Goal: Information Seeking & Learning: Learn about a topic

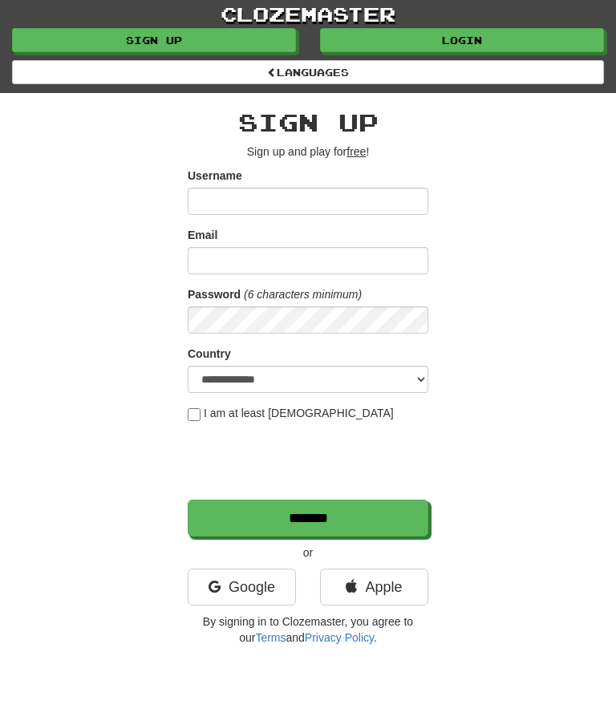
click at [485, 34] on link "Login" at bounding box center [462, 40] width 284 height 24
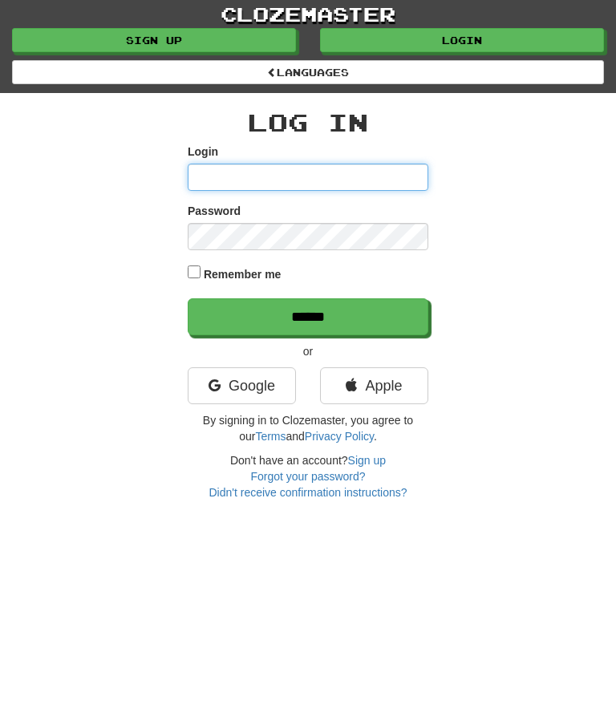
type input "********"
click at [306, 310] on input "******" at bounding box center [308, 316] width 241 height 37
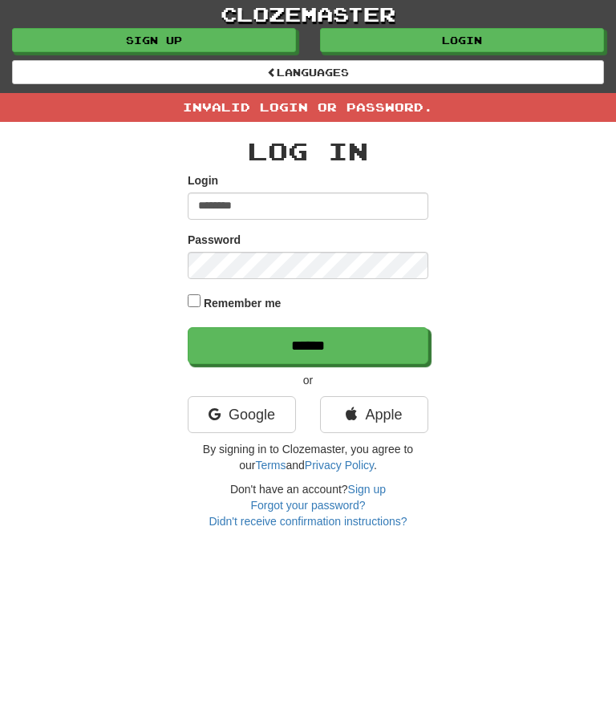
click at [308, 351] on input "******" at bounding box center [308, 345] width 241 height 37
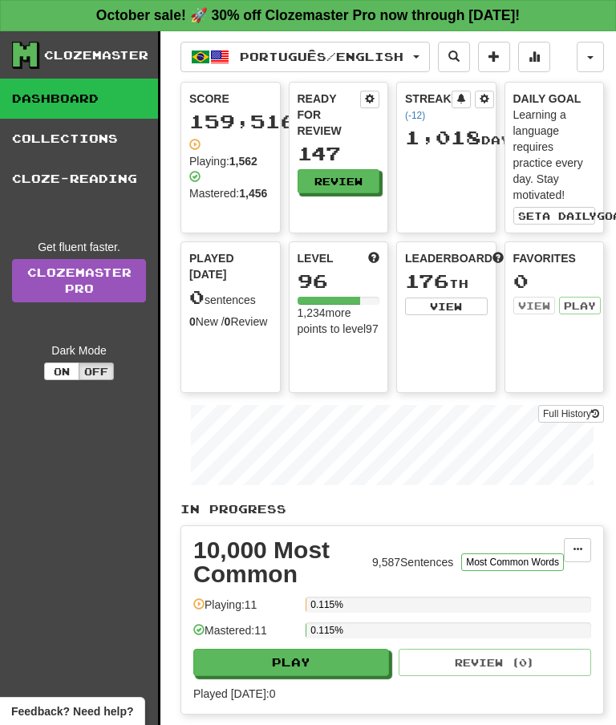
click at [357, 181] on button "Review" at bounding box center [339, 181] width 83 height 24
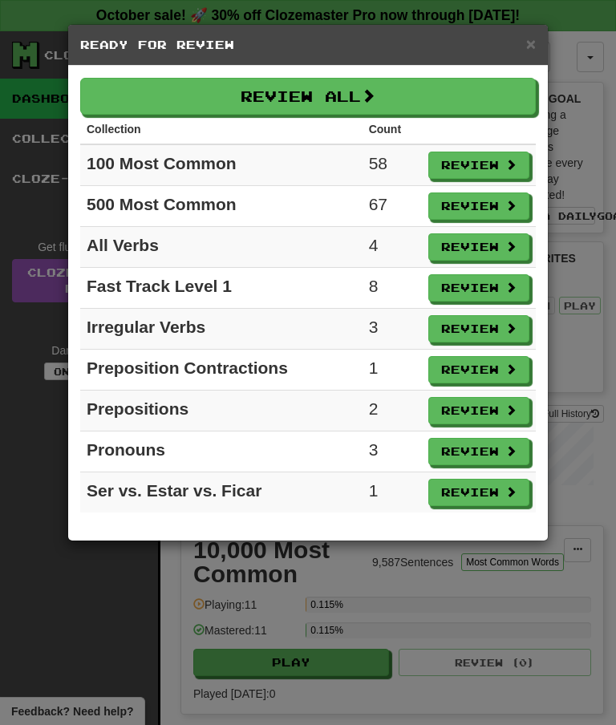
click at [395, 108] on button "Review All" at bounding box center [308, 96] width 456 height 37
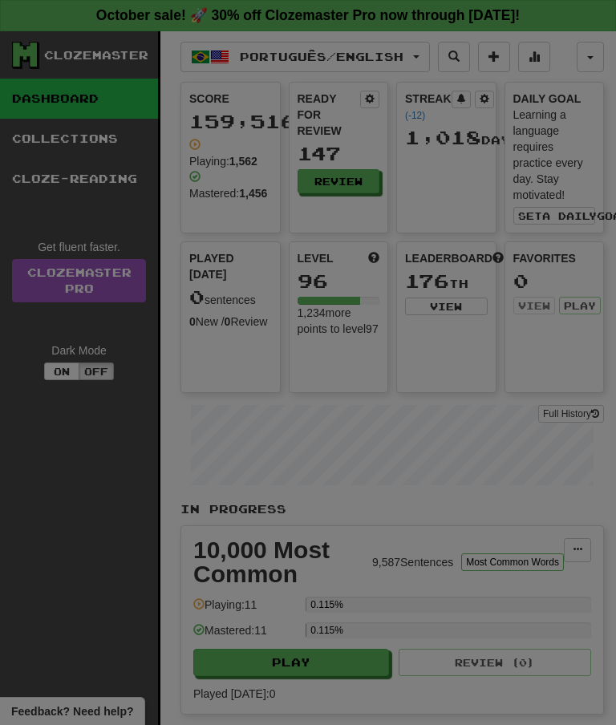
select select "**"
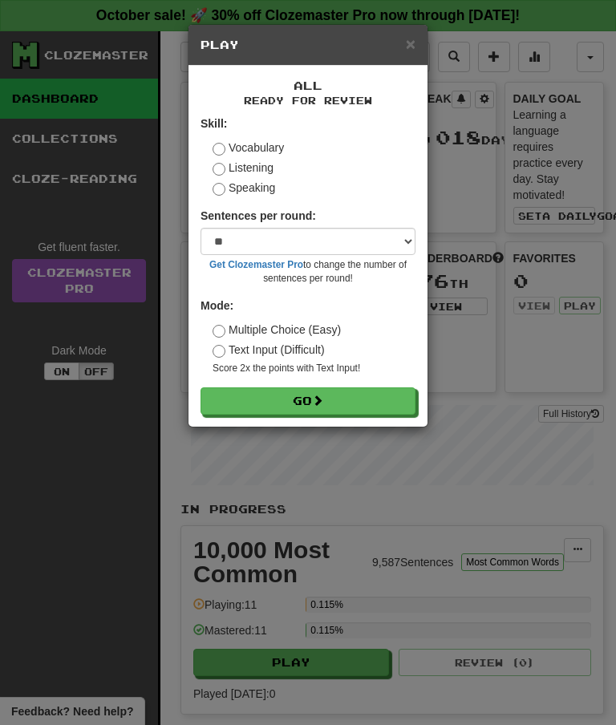
click at [305, 402] on button "Go" at bounding box center [308, 401] width 215 height 27
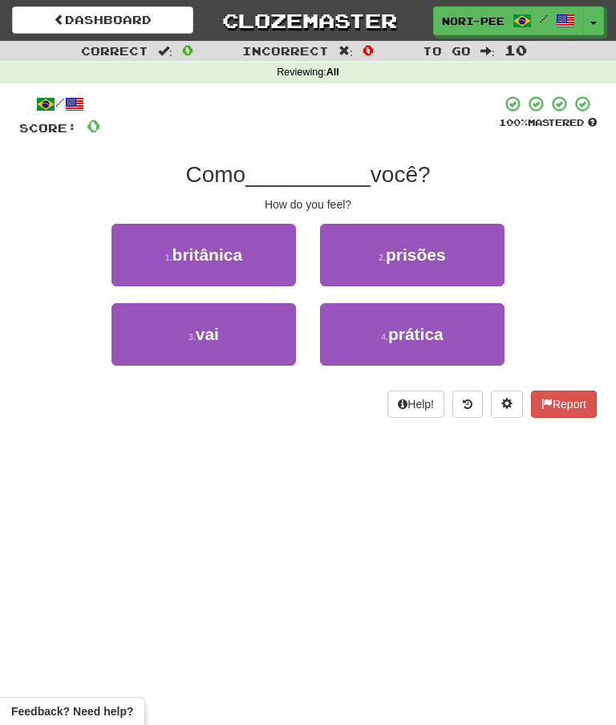
click at [236, 348] on button "3 . vai" at bounding box center [204, 334] width 185 height 63
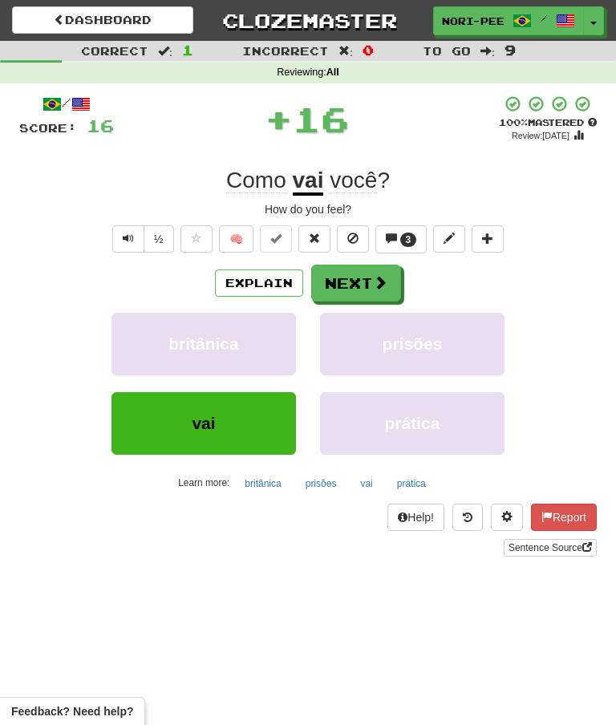
click at [407, 234] on span "3" at bounding box center [409, 239] width 6 height 11
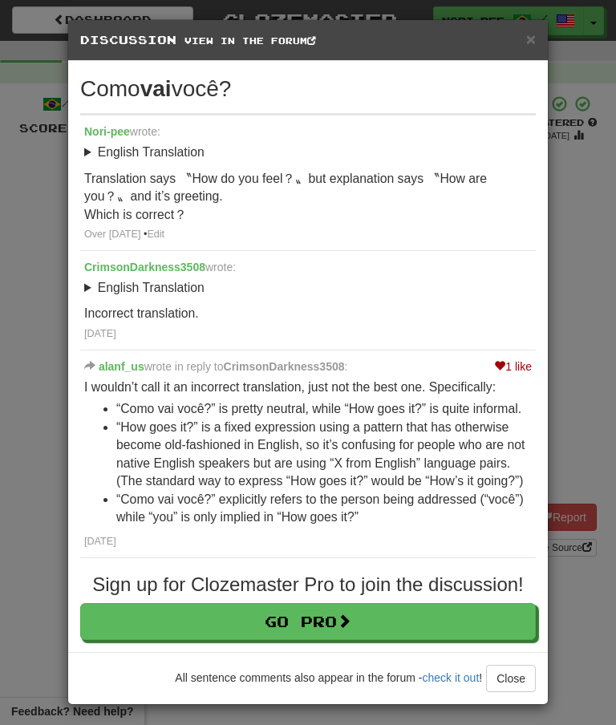
scroll to position [3, 0]
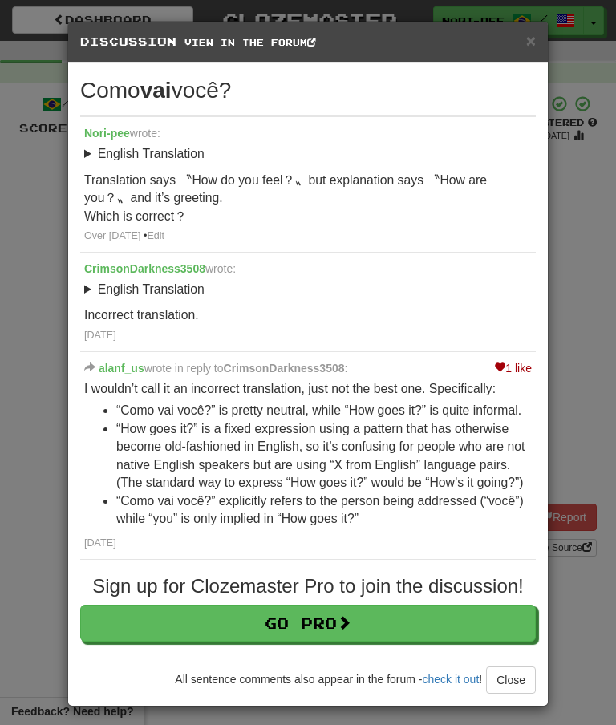
click at [533, 35] on span "×" at bounding box center [531, 40] width 10 height 18
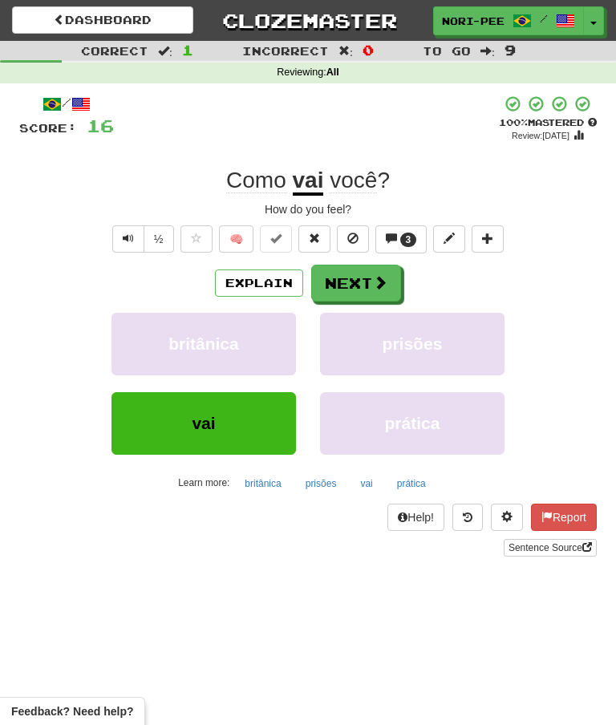
click at [366, 281] on button "Next" at bounding box center [356, 283] width 90 height 37
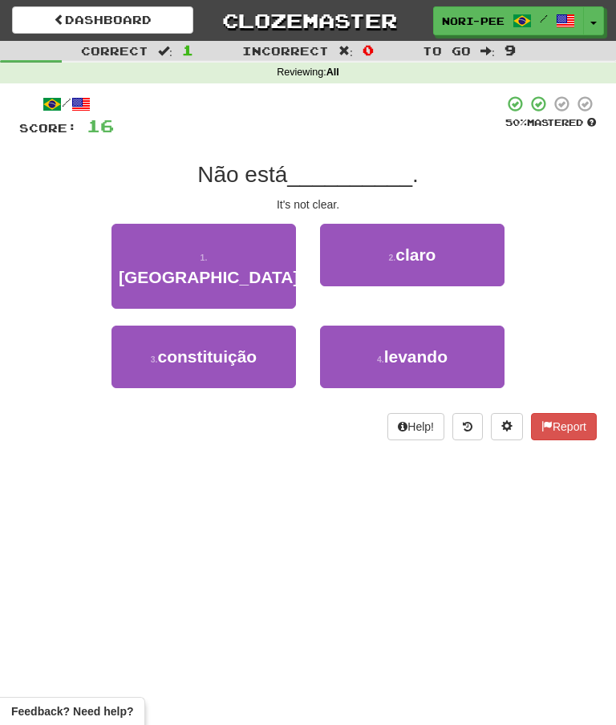
click at [422, 262] on span "claro" at bounding box center [416, 255] width 40 height 18
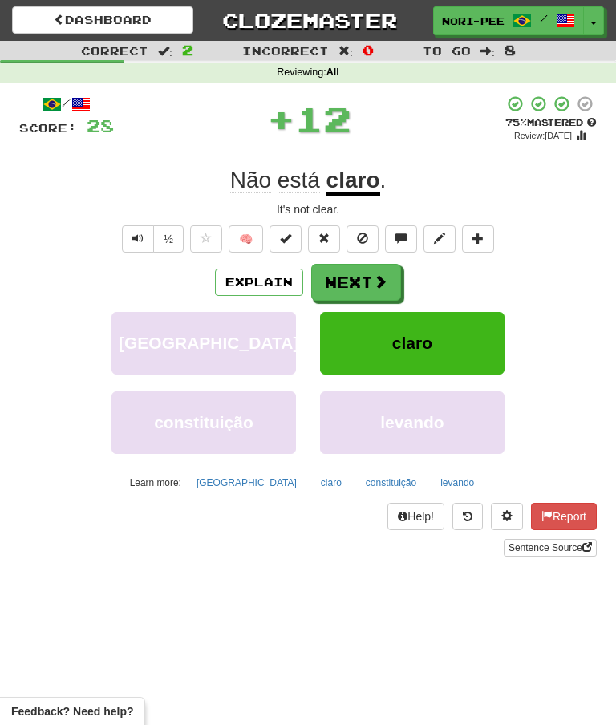
click at [365, 281] on button "Next" at bounding box center [356, 282] width 90 height 37
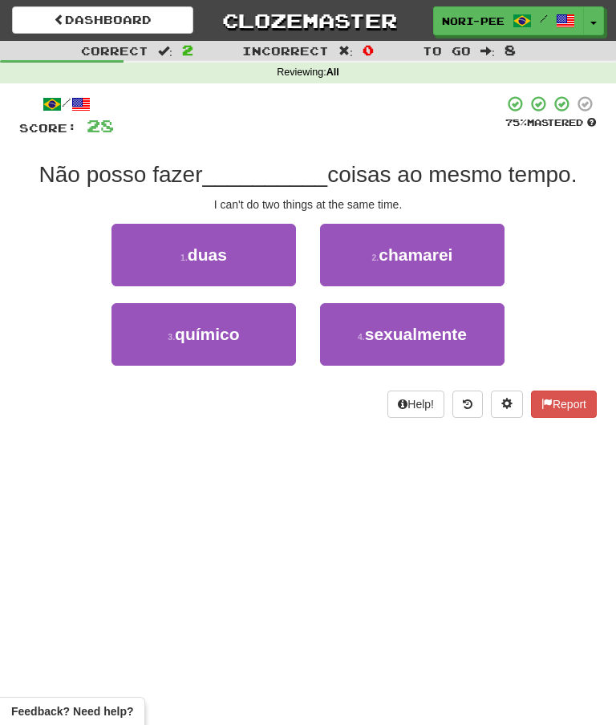
click at [255, 252] on button "1 . duas" at bounding box center [204, 255] width 185 height 63
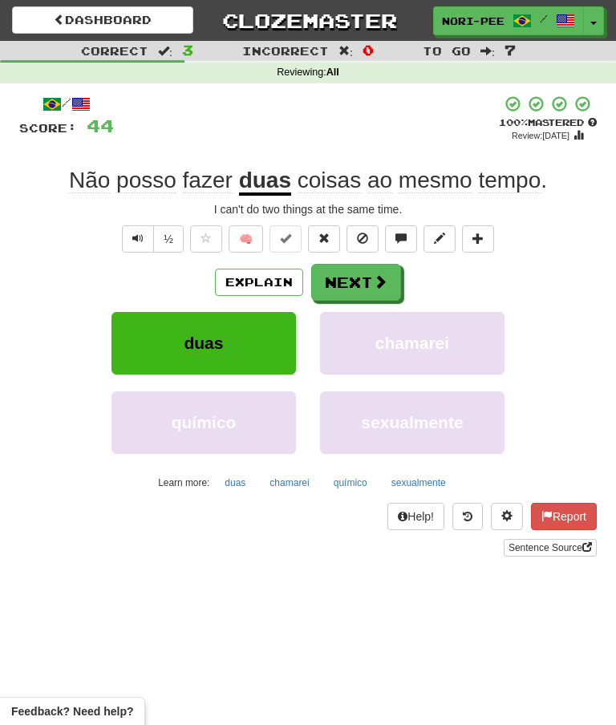
click at [374, 283] on span at bounding box center [380, 281] width 14 height 14
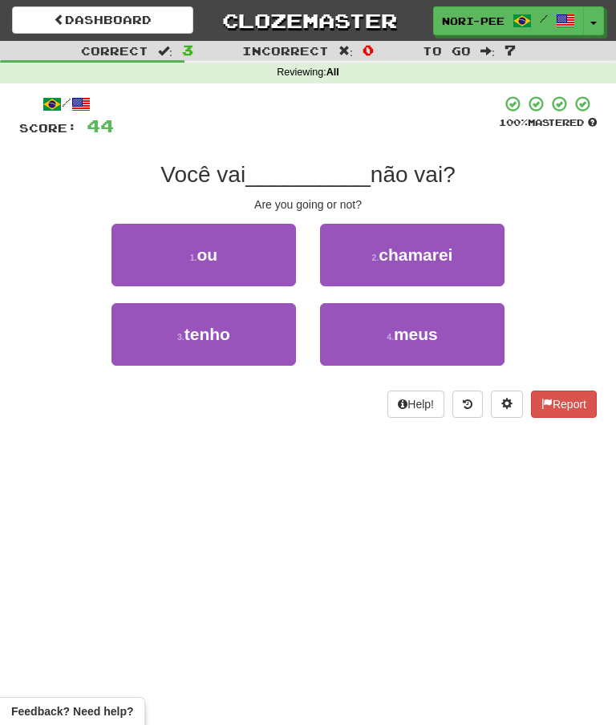
click at [198, 264] on button "1 . ou" at bounding box center [204, 255] width 185 height 63
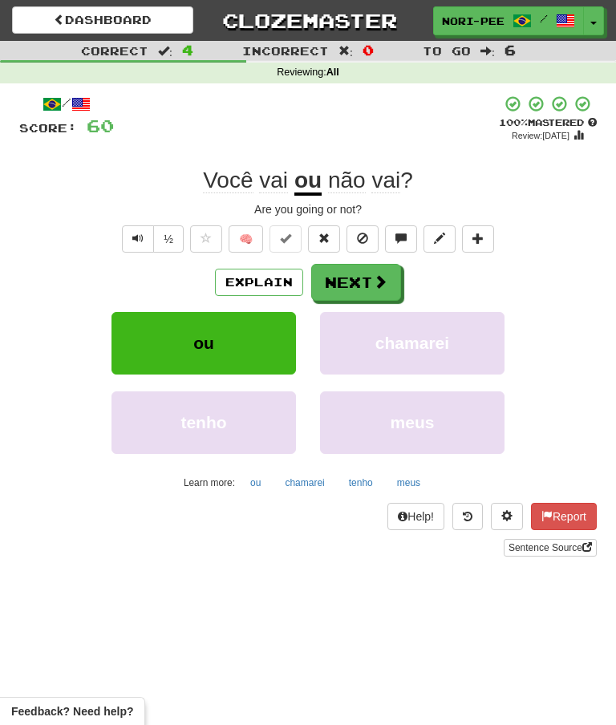
click at [344, 282] on button "Next" at bounding box center [356, 282] width 90 height 37
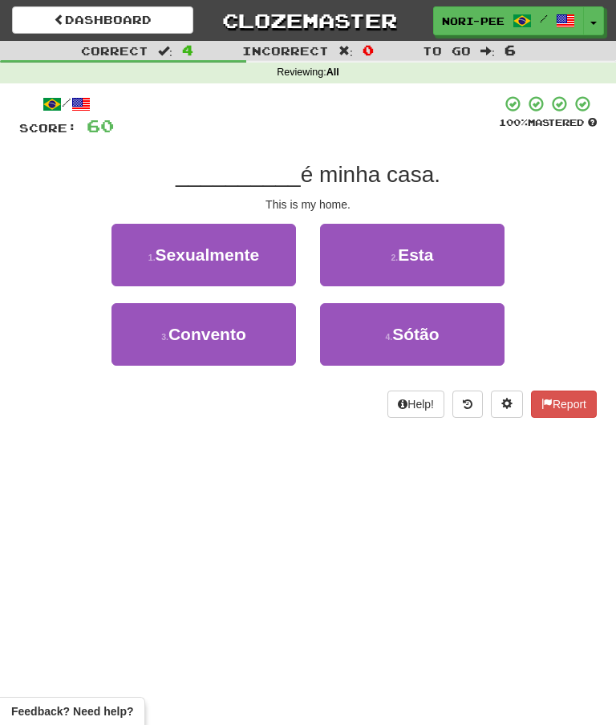
click at [436, 256] on button "2 . Esta" at bounding box center [412, 255] width 185 height 63
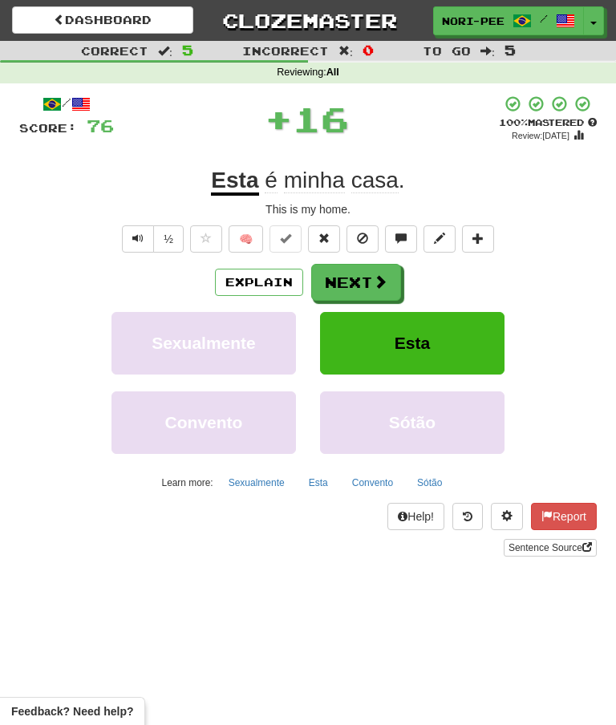
click at [370, 288] on button "Next" at bounding box center [356, 282] width 90 height 37
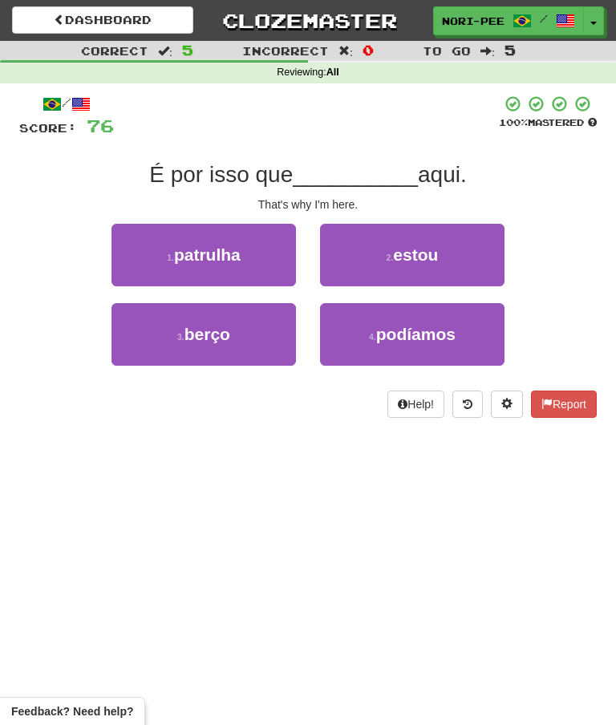
click at [432, 254] on span "estou" at bounding box center [415, 255] width 45 height 18
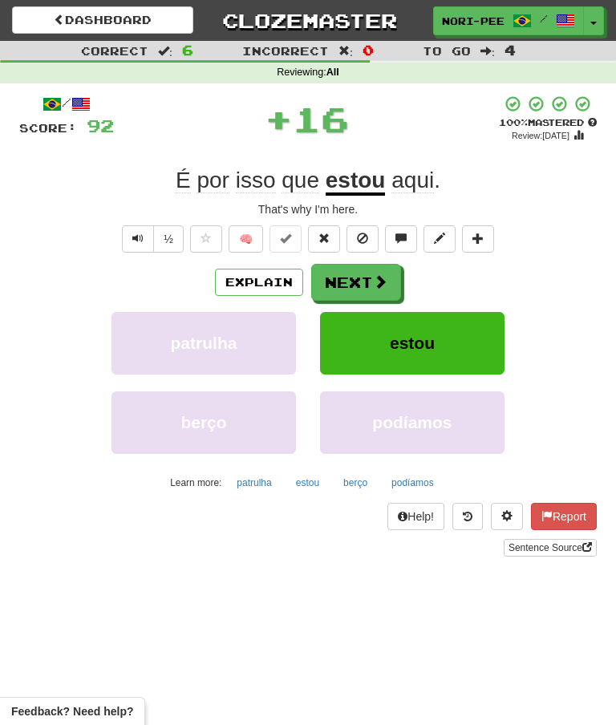
click at [379, 274] on span at bounding box center [380, 281] width 14 height 14
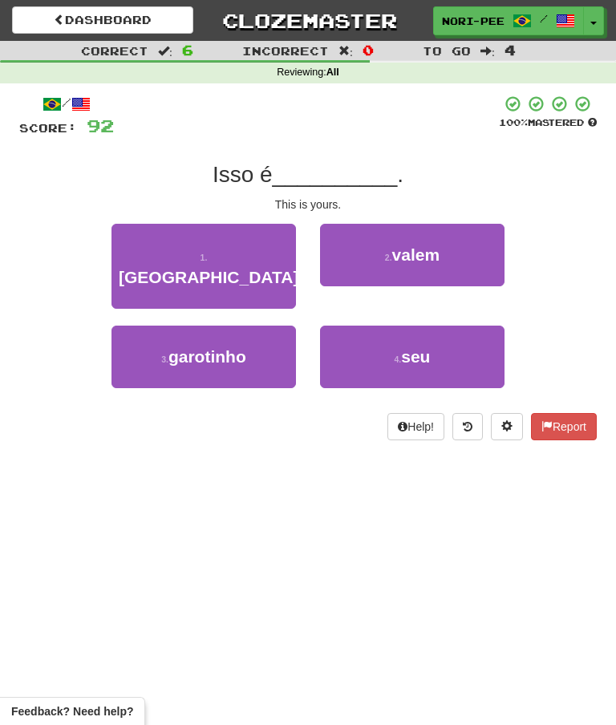
click at [385, 360] on button "4 . seu" at bounding box center [412, 357] width 185 height 63
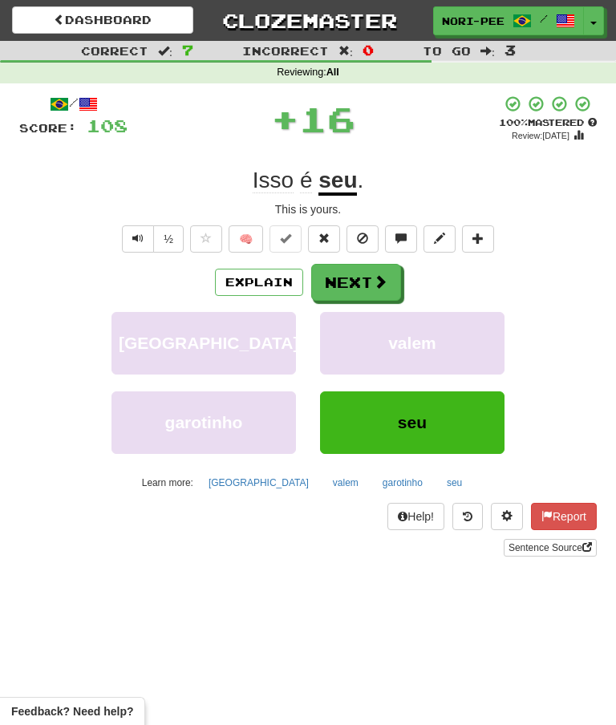
click at [375, 290] on button "Next" at bounding box center [356, 282] width 90 height 37
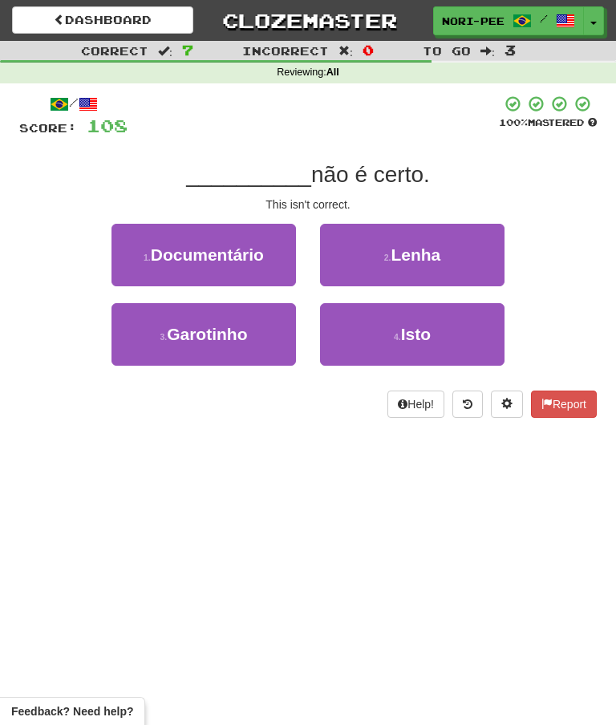
click at [388, 345] on button "4 . Isto" at bounding box center [412, 334] width 185 height 63
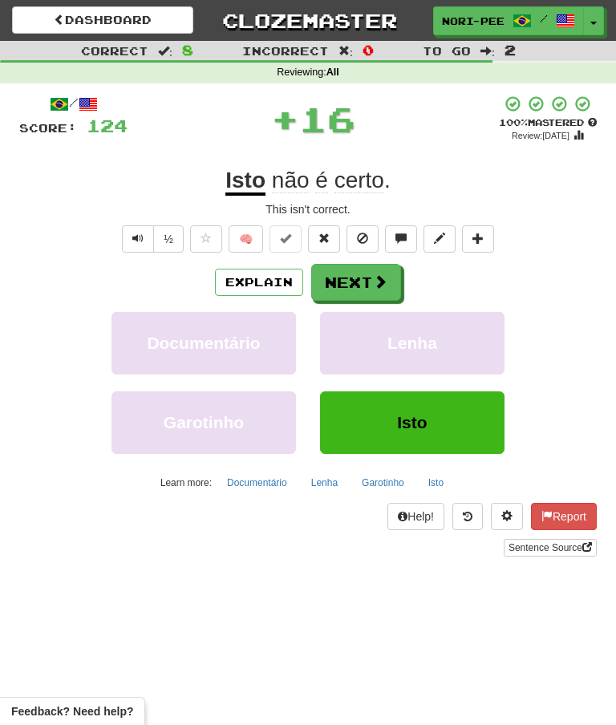
click at [370, 274] on button "Next" at bounding box center [356, 282] width 90 height 37
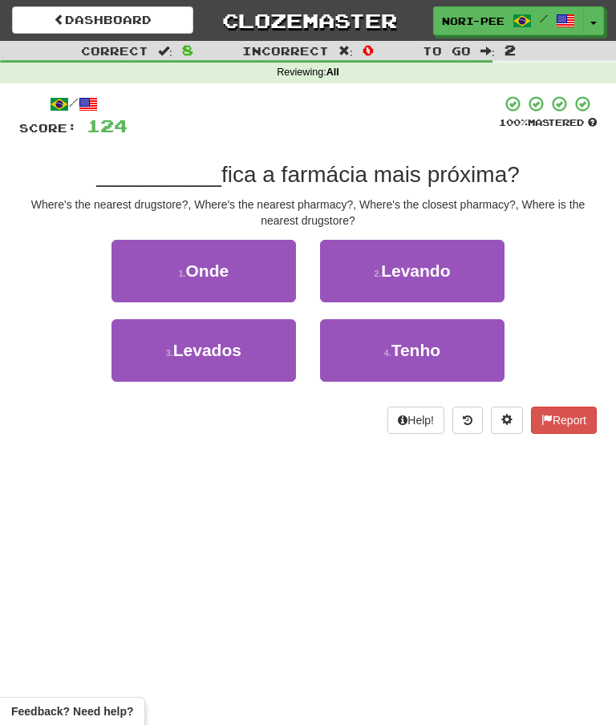
click at [232, 266] on button "1 . Onde" at bounding box center [204, 271] width 185 height 63
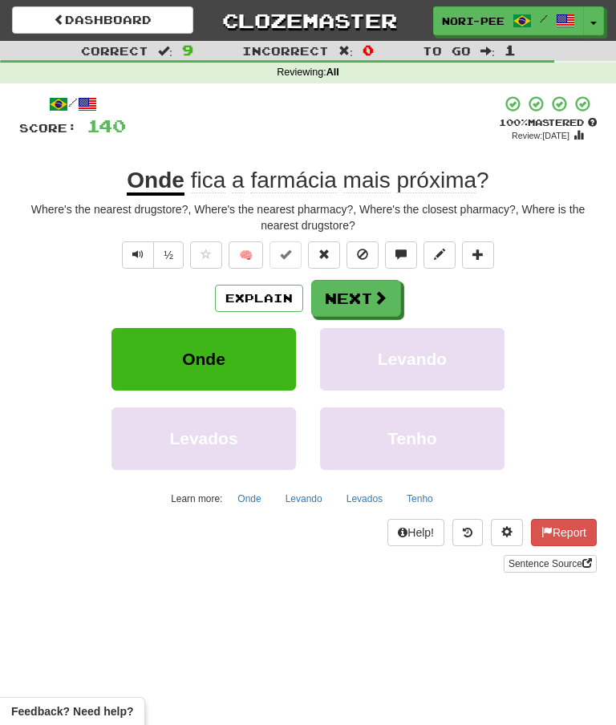
click at [359, 298] on button "Next" at bounding box center [356, 298] width 90 height 37
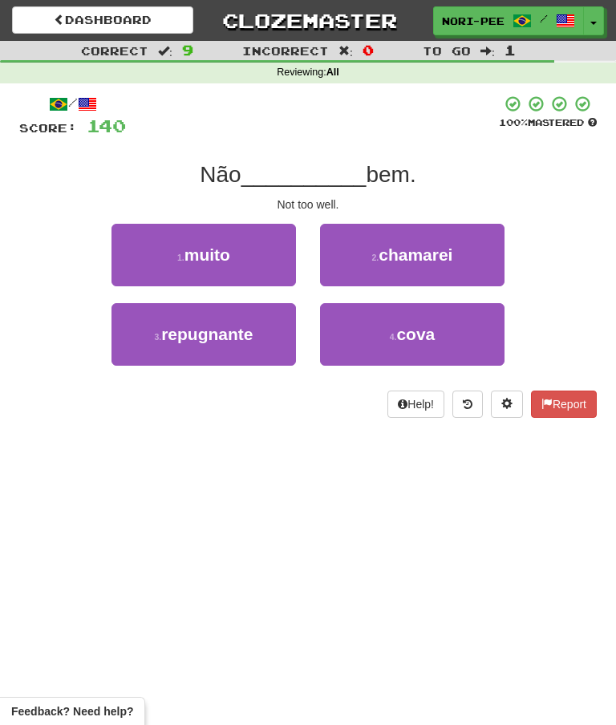
click at [241, 251] on button "1 . muito" at bounding box center [204, 255] width 185 height 63
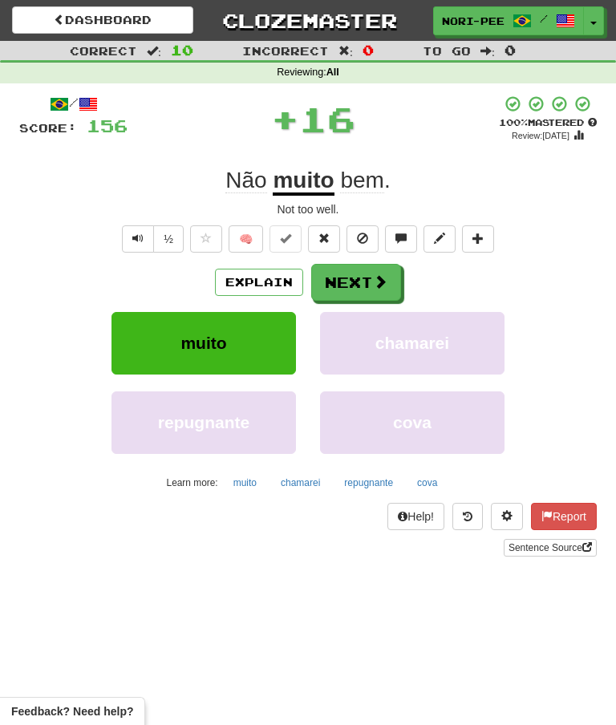
click at [357, 289] on button "Next" at bounding box center [356, 282] width 90 height 37
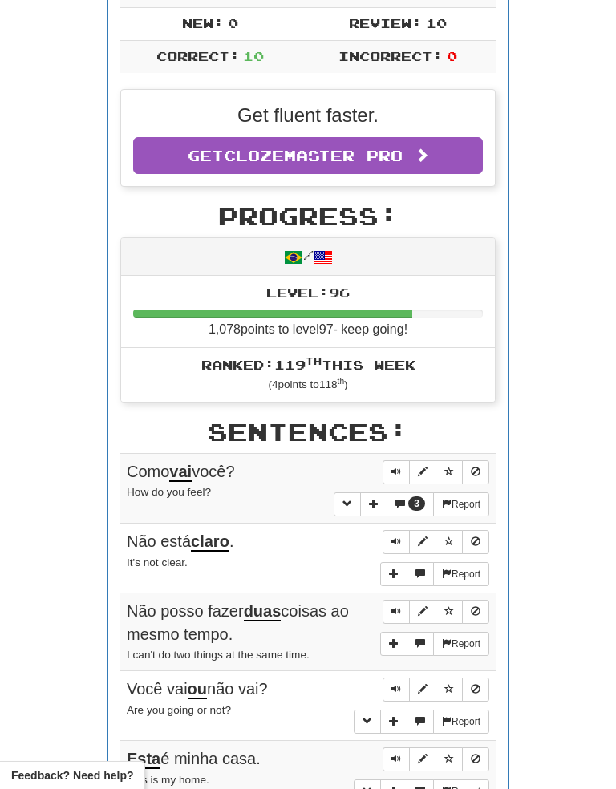
scroll to position [343, 0]
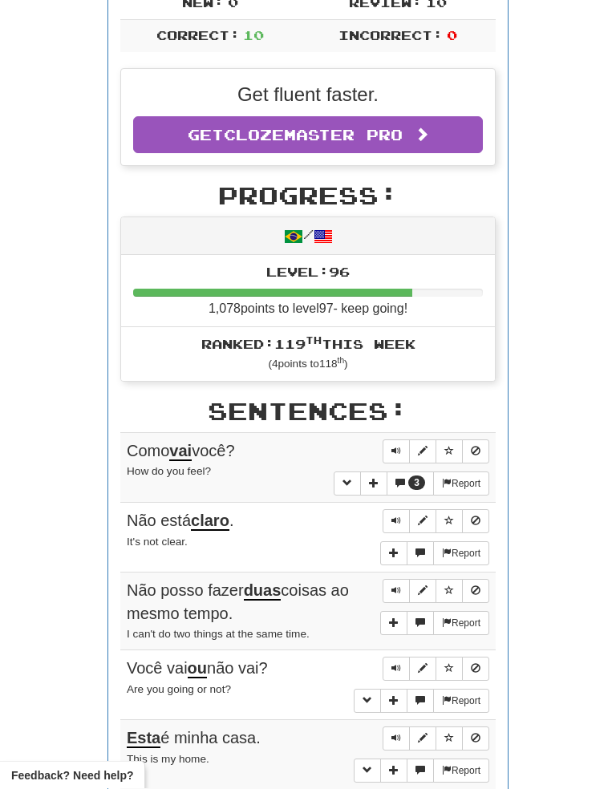
click at [396, 447] on span "Sentence controls" at bounding box center [397, 452] width 10 height 10
click at [574, 379] on div "Round Results Stats: Score: + 156 Time: 1 : 12 New: 0 Review: 10 Correct: 10 In…" at bounding box center [308, 532] width 578 height 1354
click at [404, 440] on button "Sentence controls" at bounding box center [396, 452] width 27 height 24
click at [404, 516] on button "Sentence controls" at bounding box center [396, 521] width 27 height 24
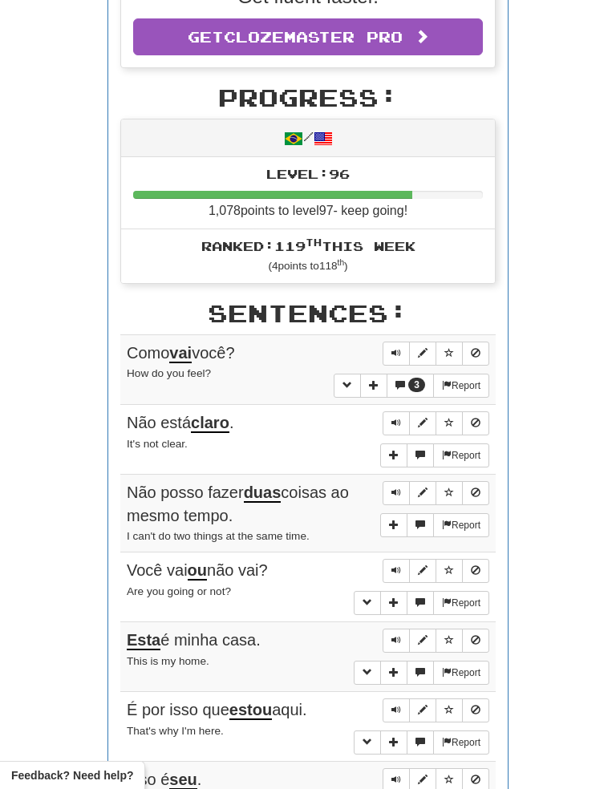
scroll to position [450, 0]
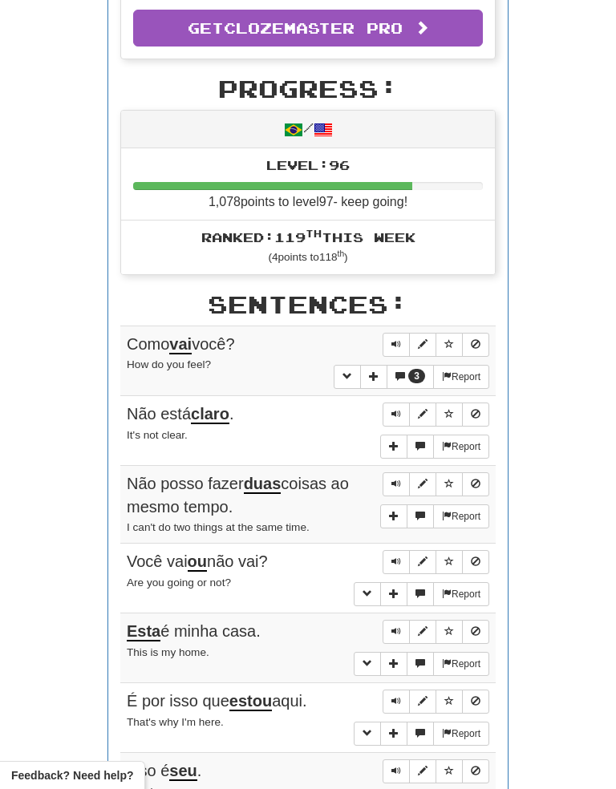
click at [402, 408] on button "Sentence controls" at bounding box center [396, 415] width 27 height 24
click at [558, 382] on div "Round Results Stats: Score: + 156 Time: 1 : 12 New: 0 Review: 10 Correct: 10 In…" at bounding box center [308, 425] width 578 height 1354
click at [405, 404] on button "Sentence controls" at bounding box center [396, 415] width 27 height 24
click at [401, 477] on button "Sentence controls" at bounding box center [396, 485] width 27 height 24
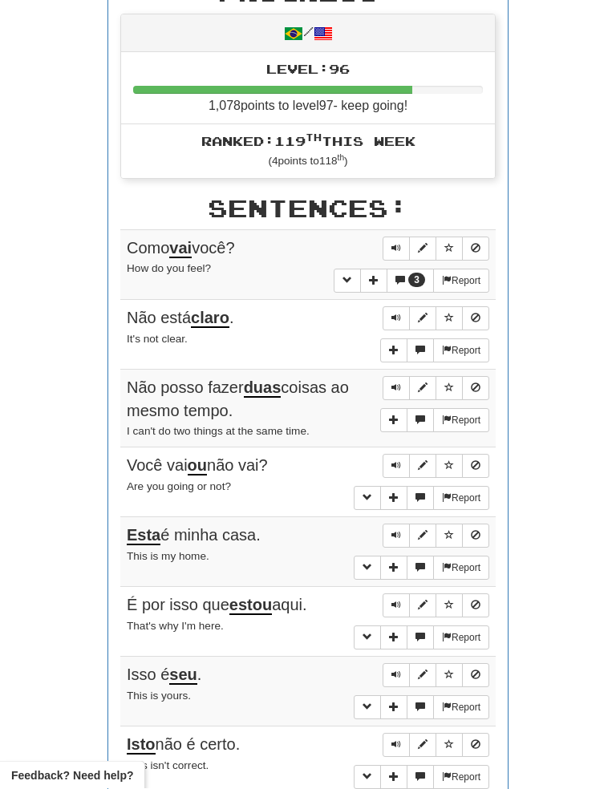
scroll to position [546, 0]
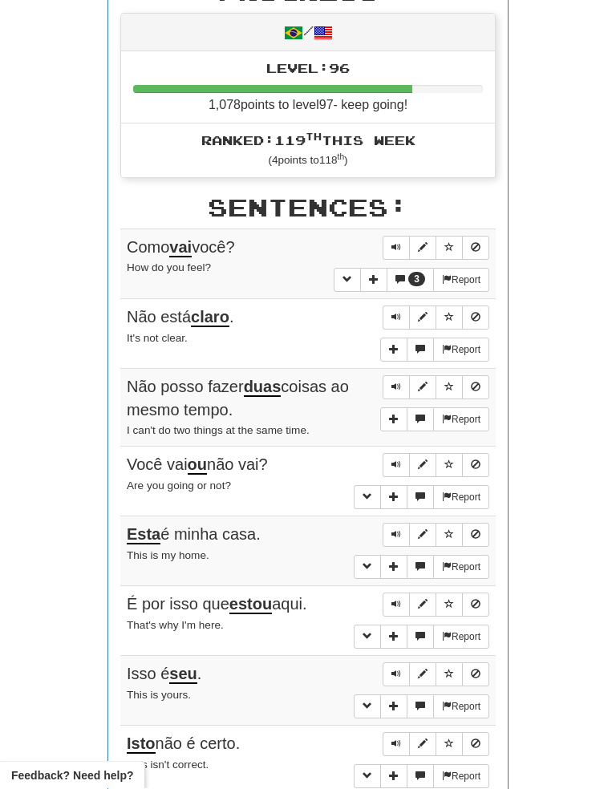
click at [551, 368] on div "Round Results Stats: Score: + 156 Time: 1 : 12 New: 0 Review: 10 Correct: 10 In…" at bounding box center [308, 329] width 578 height 1354
click at [395, 383] on button "Sentence controls" at bounding box center [396, 388] width 27 height 24
click at [404, 453] on button "Sentence controls" at bounding box center [396, 465] width 27 height 24
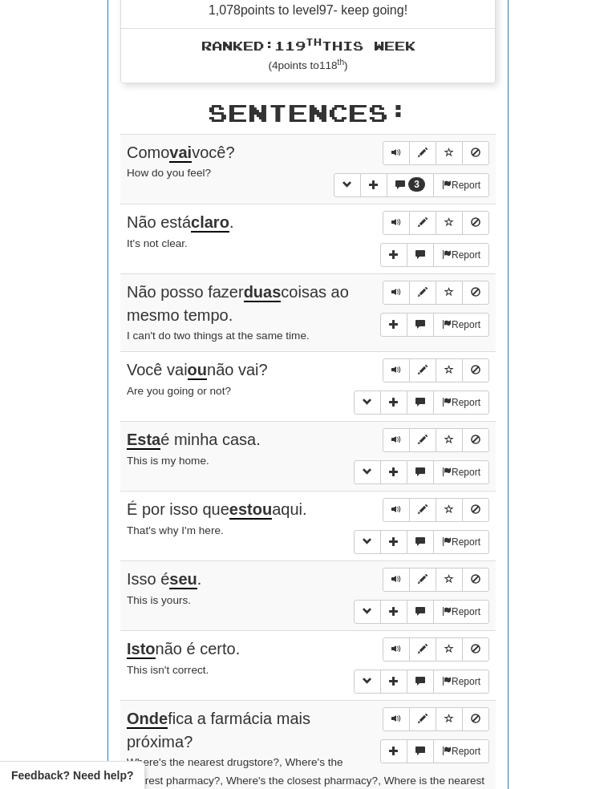
scroll to position [644, 0]
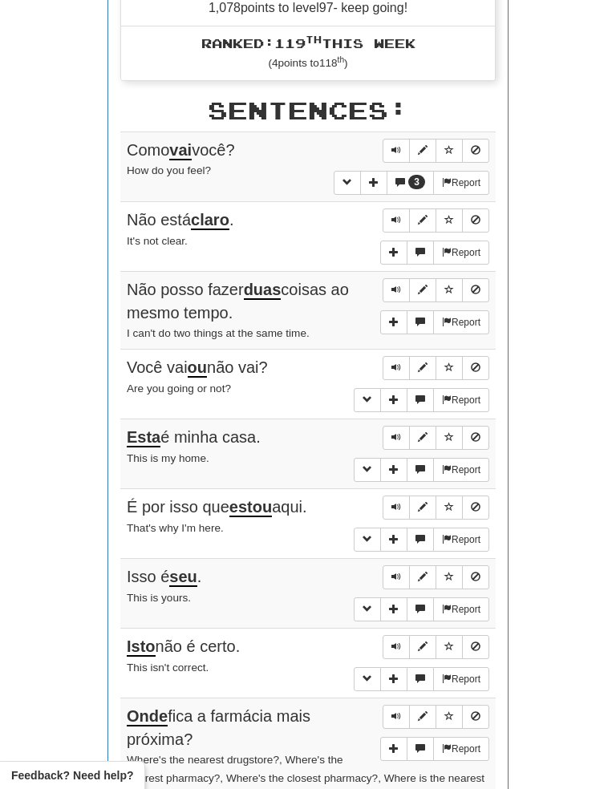
click at [556, 344] on div "Round Results Stats: Score: + 156 Time: 1 : 12 New: 0 Review: 10 Correct: 10 In…" at bounding box center [308, 231] width 578 height 1354
click at [388, 362] on button "Sentence controls" at bounding box center [396, 368] width 27 height 24
click at [408, 428] on button "Sentence controls" at bounding box center [396, 438] width 27 height 24
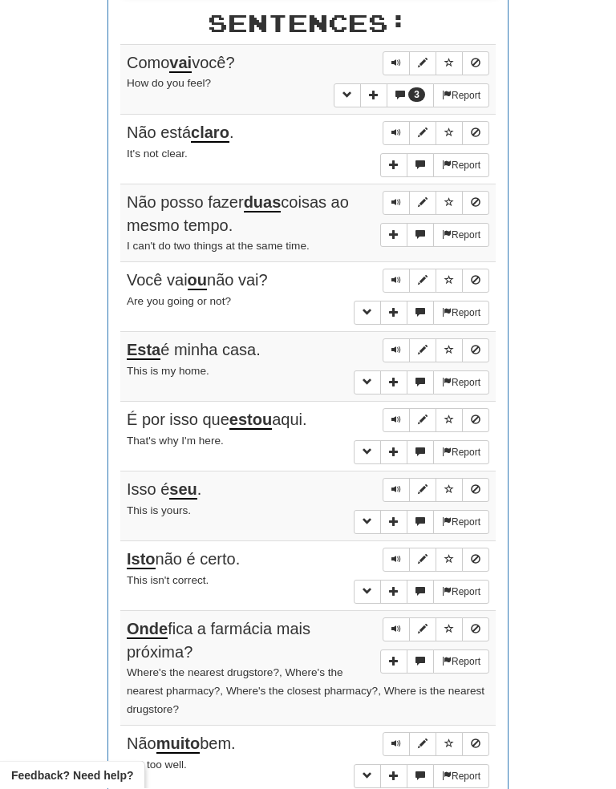
scroll to position [734, 0]
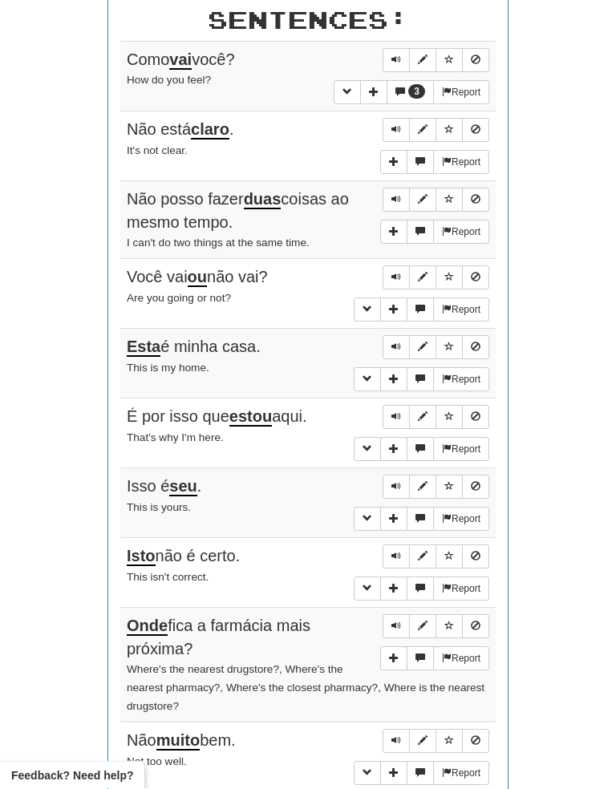
click at [530, 328] on div "Round Results Stats: Score: + 156 Time: 1 : 12 New: 0 Review: 10 Correct: 10 In…" at bounding box center [308, 141] width 578 height 1354
click at [397, 340] on button "Sentence controls" at bounding box center [396, 347] width 27 height 24
click at [402, 412] on button "Sentence controls" at bounding box center [396, 417] width 27 height 24
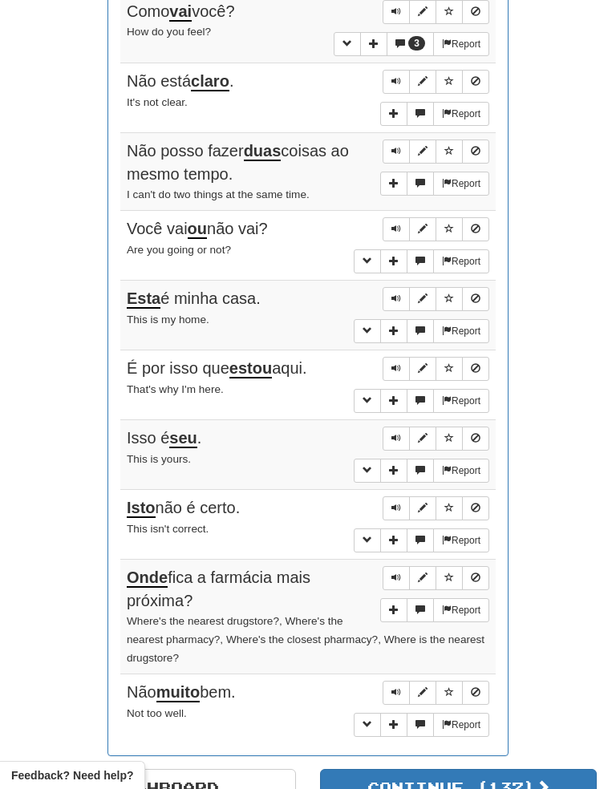
scroll to position [789, 0]
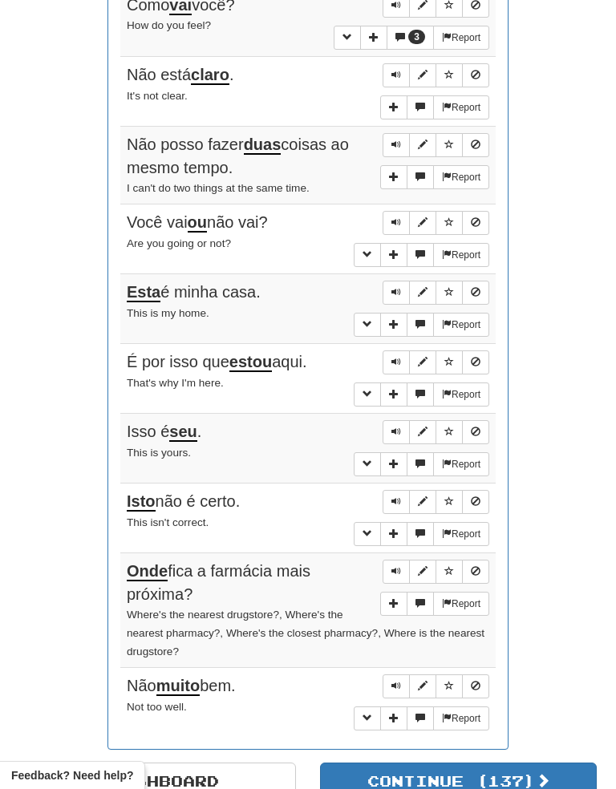
click at [561, 331] on div "Round Results Stats: Score: + 156 Time: 1 : 12 New: 0 Review: 10 Correct: 10 In…" at bounding box center [308, 86] width 578 height 1354
click at [400, 357] on span "Sentence controls" at bounding box center [397, 362] width 10 height 10
click at [395, 427] on button "Sentence controls" at bounding box center [396, 432] width 27 height 24
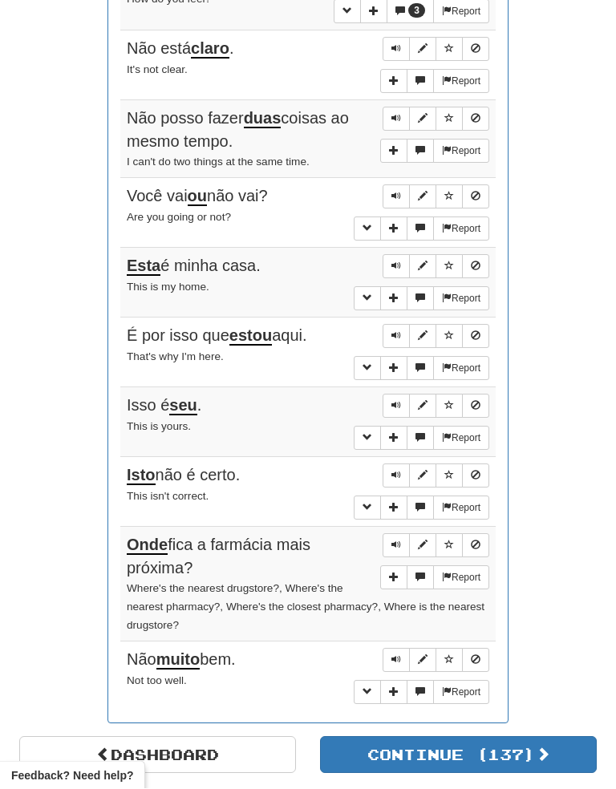
scroll to position [858, 0]
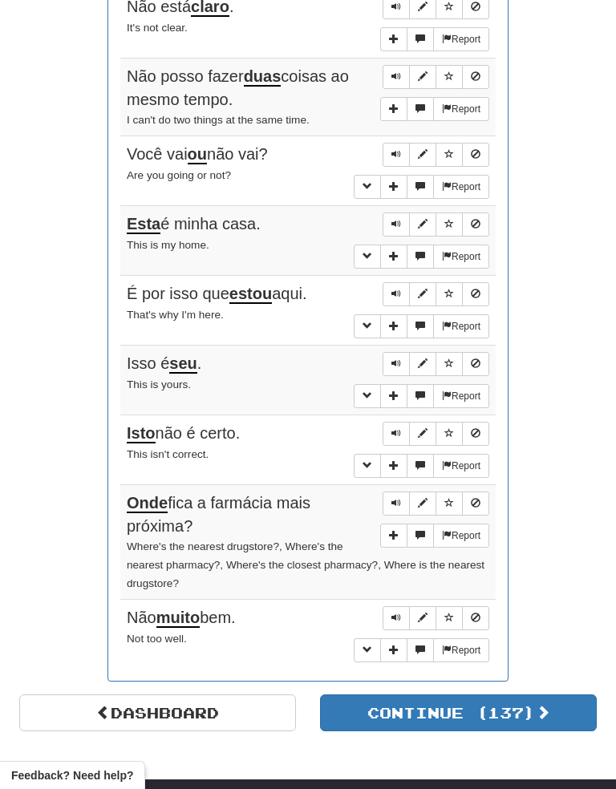
click at [562, 330] on div "Round Results Stats: Score: + 156 Time: 1 : 12 New: 0 Review: 10 Correct: 10 In…" at bounding box center [308, 17] width 578 height 1354
click at [399, 359] on span "Sentence controls" at bounding box center [397, 364] width 10 height 10
click at [398, 425] on button "Sentence controls" at bounding box center [396, 434] width 27 height 24
click at [557, 404] on div "Round Results Stats: Score: + 156 Time: 1 : 12 New: 0 Review: 10 Correct: 10 In…" at bounding box center [308, 17] width 578 height 1354
click at [401, 422] on button "Sentence controls" at bounding box center [396, 434] width 27 height 24
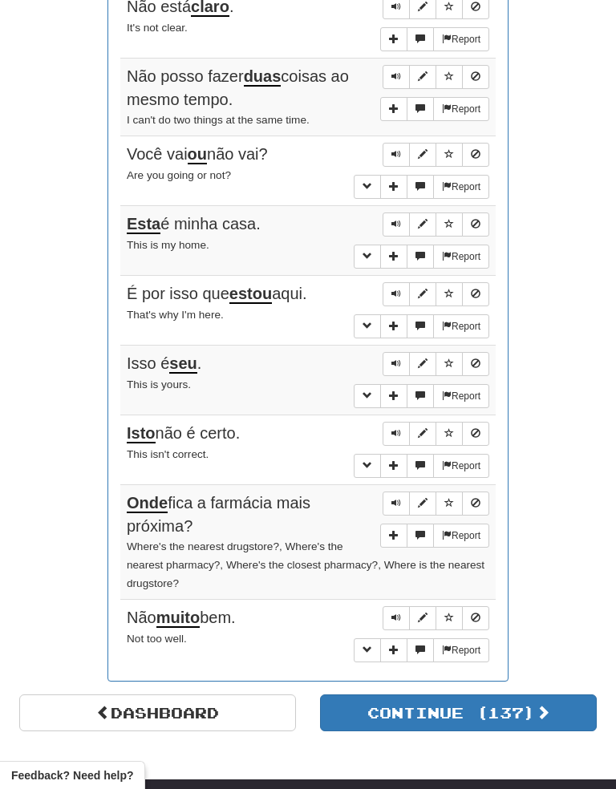
click at [397, 495] on button "Sentence controls" at bounding box center [396, 504] width 27 height 24
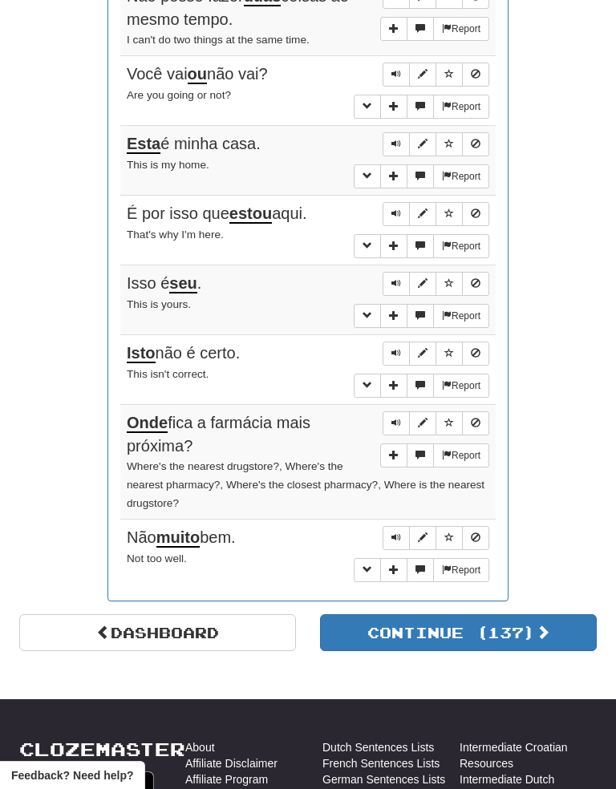
scroll to position [941, 0]
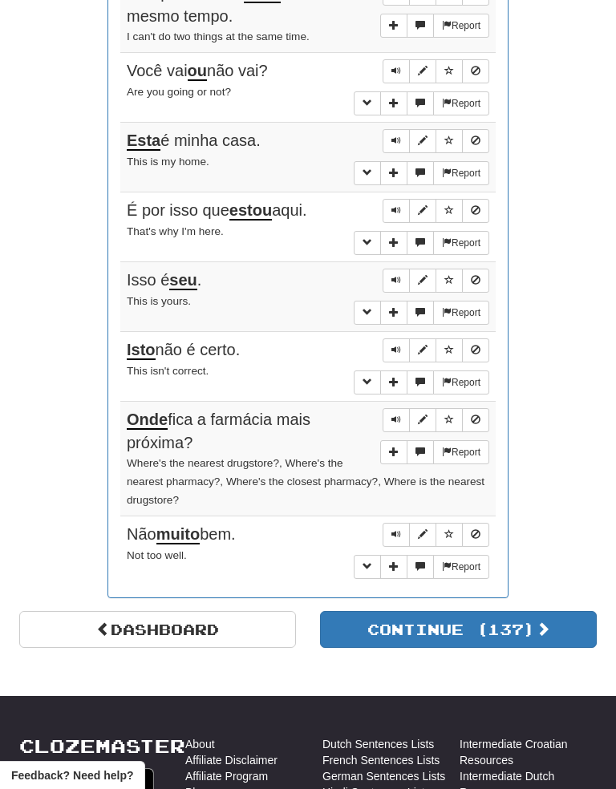
click at [392, 413] on button "Sentence controls" at bounding box center [396, 420] width 27 height 24
click at [404, 523] on button "Sentence controls" at bounding box center [396, 535] width 27 height 24
click at [399, 530] on span "Sentence controls" at bounding box center [397, 535] width 10 height 10
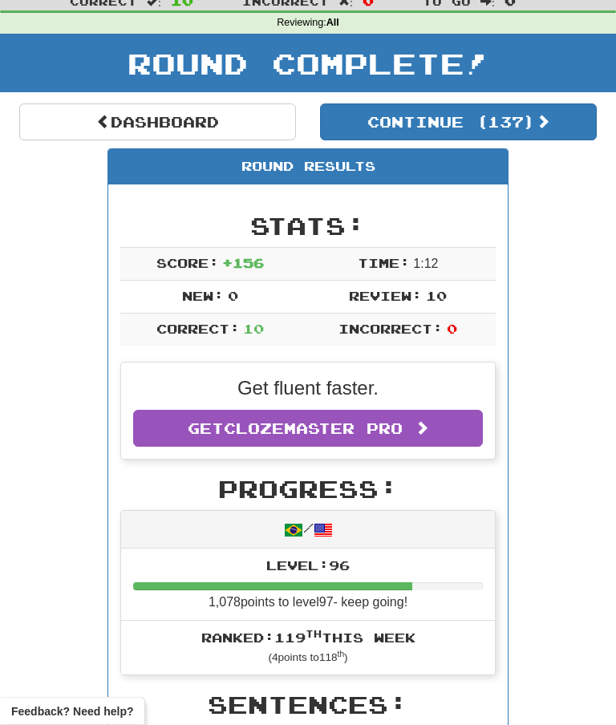
scroll to position [0, 0]
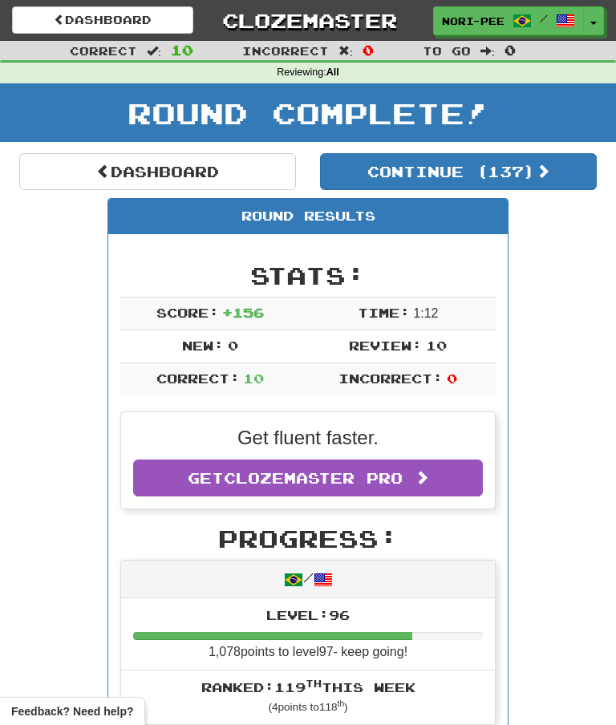
click at [601, 26] on button "Toggle Dropdown" at bounding box center [593, 20] width 21 height 29
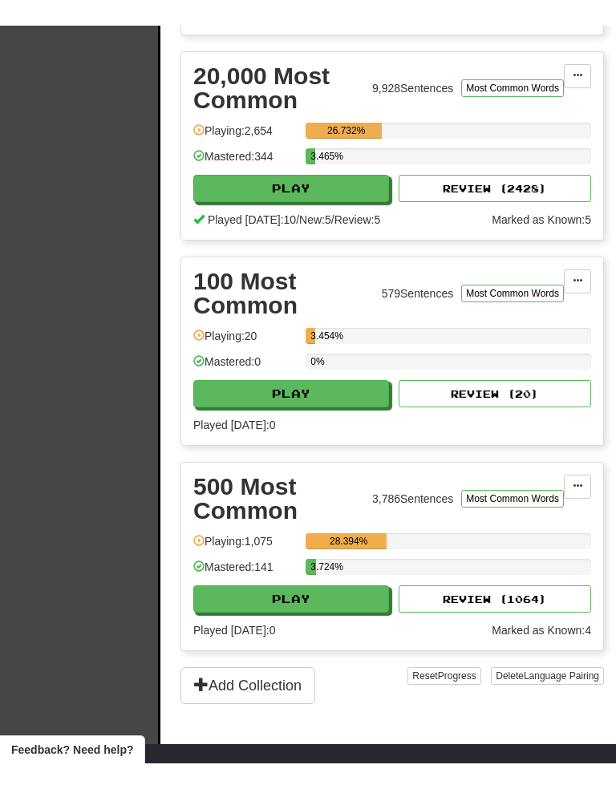
scroll to position [1272, 0]
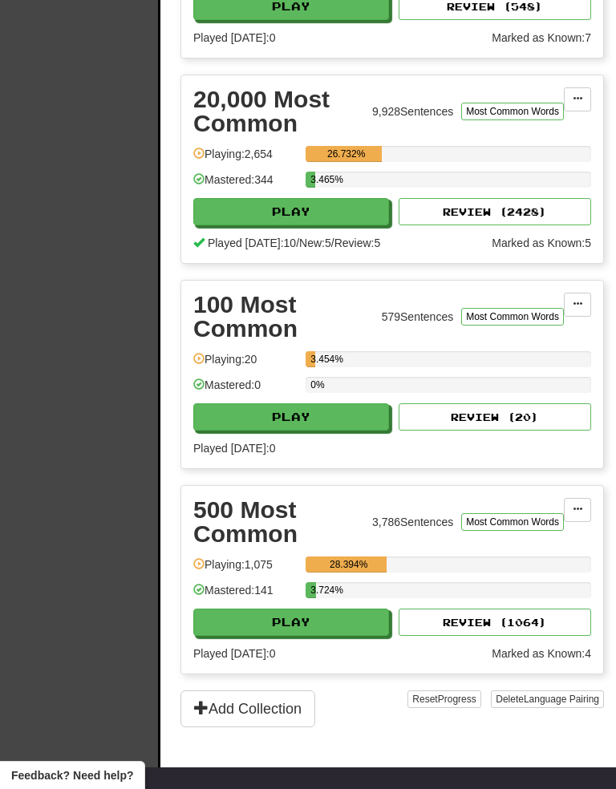
click at [323, 216] on button "Play" at bounding box center [291, 211] width 196 height 27
select select "**"
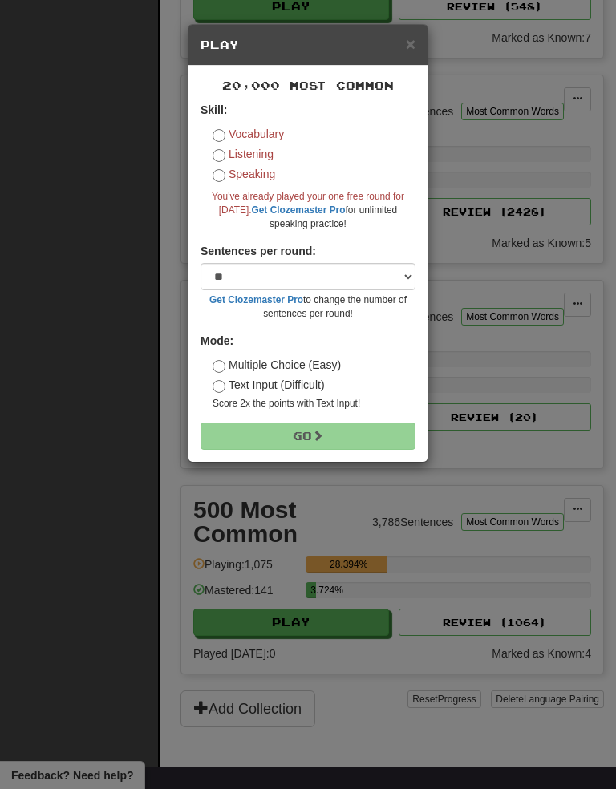
click at [413, 43] on span "×" at bounding box center [411, 43] width 10 height 18
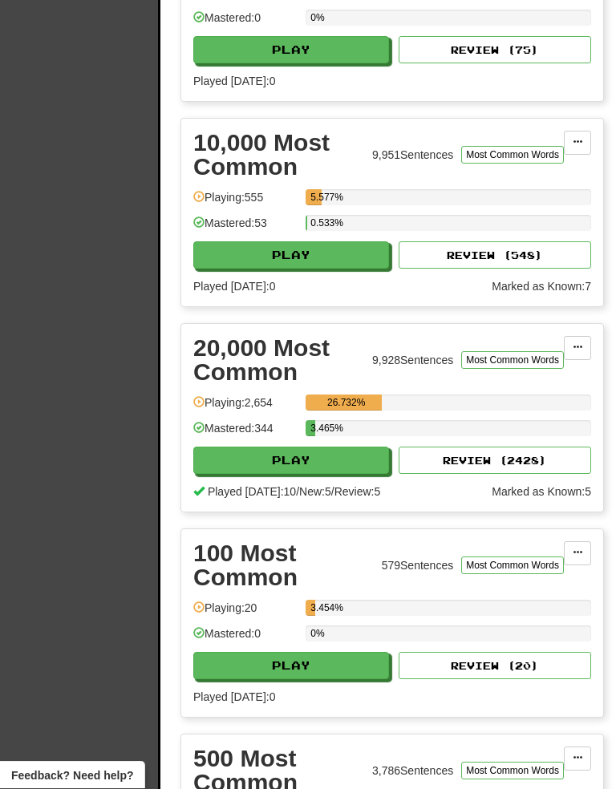
scroll to position [1036, 0]
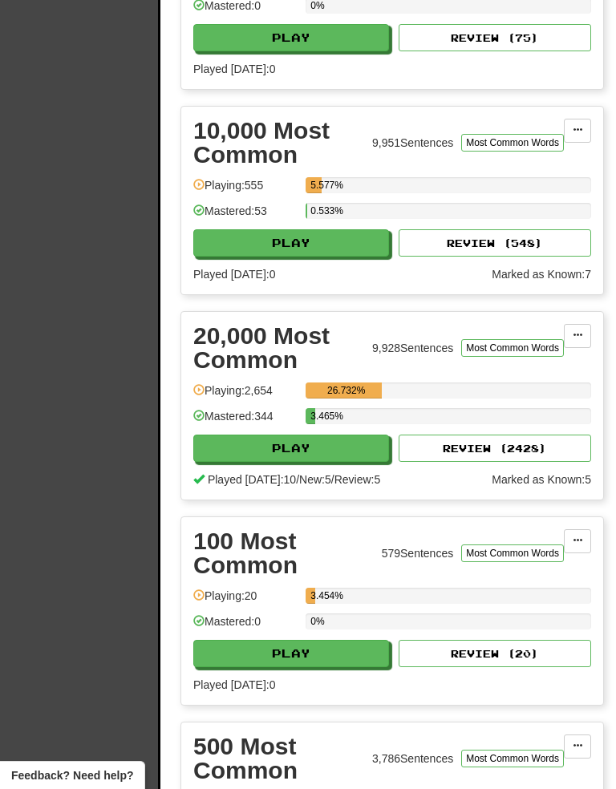
click at [289, 449] on button "Play" at bounding box center [291, 448] width 196 height 27
select select "**"
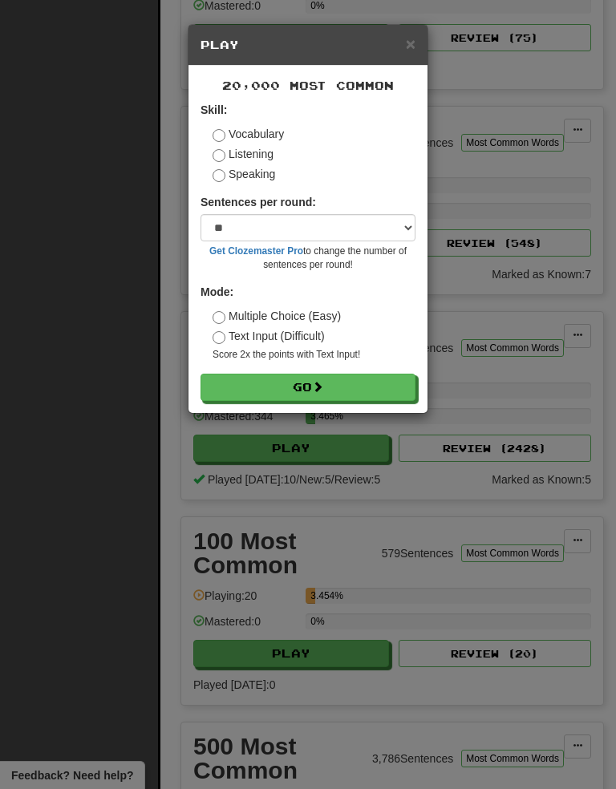
click at [320, 388] on span at bounding box center [317, 386] width 11 height 11
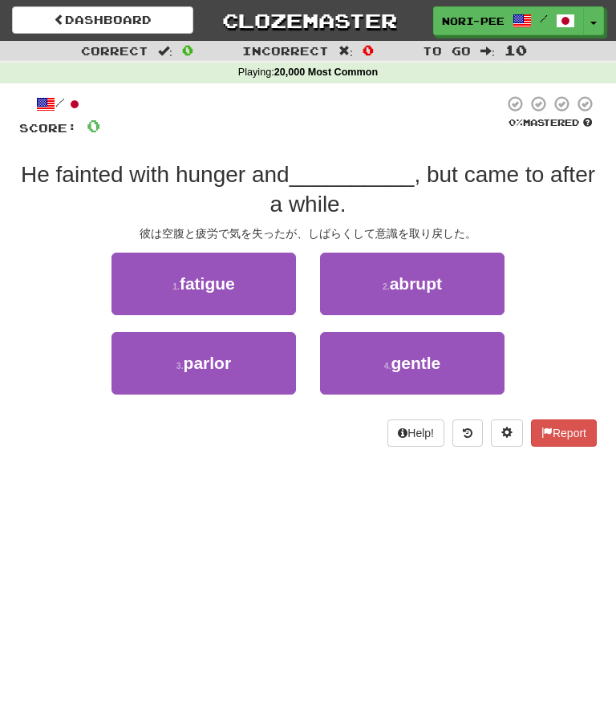
click at [249, 284] on button "1 . fatigue" at bounding box center [204, 284] width 185 height 63
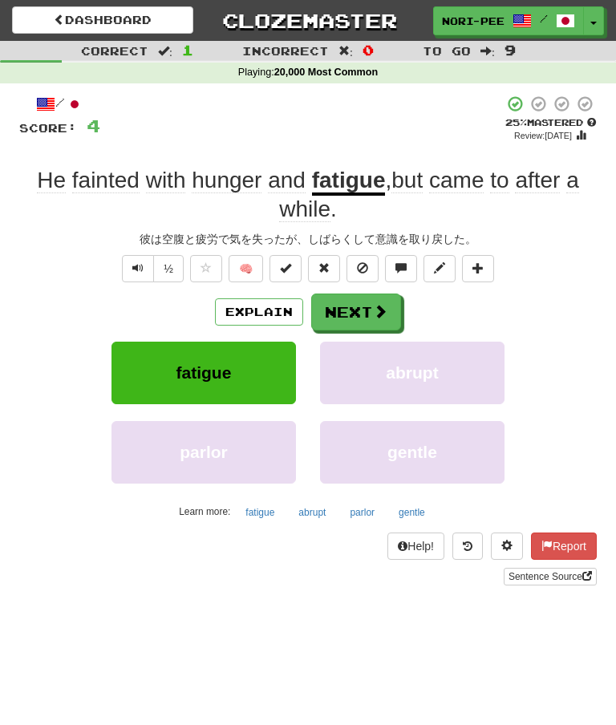
click at [371, 308] on button "Next" at bounding box center [356, 312] width 90 height 37
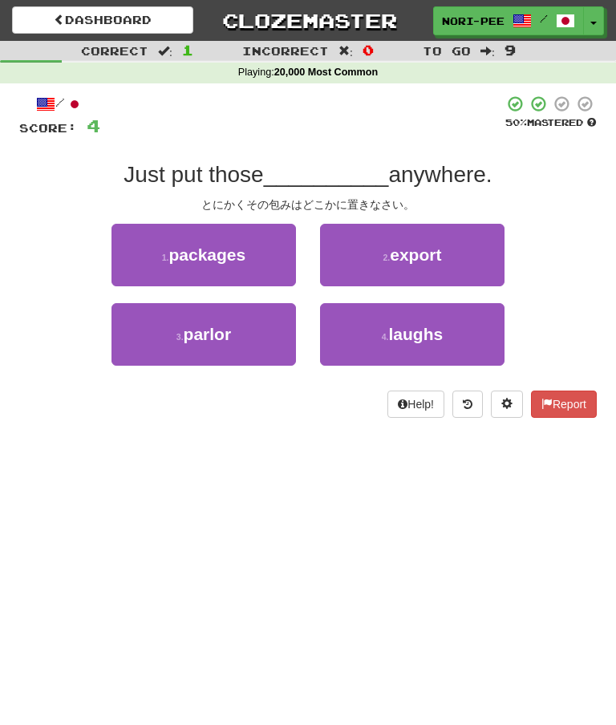
click at [179, 257] on span "packages" at bounding box center [206, 255] width 77 height 18
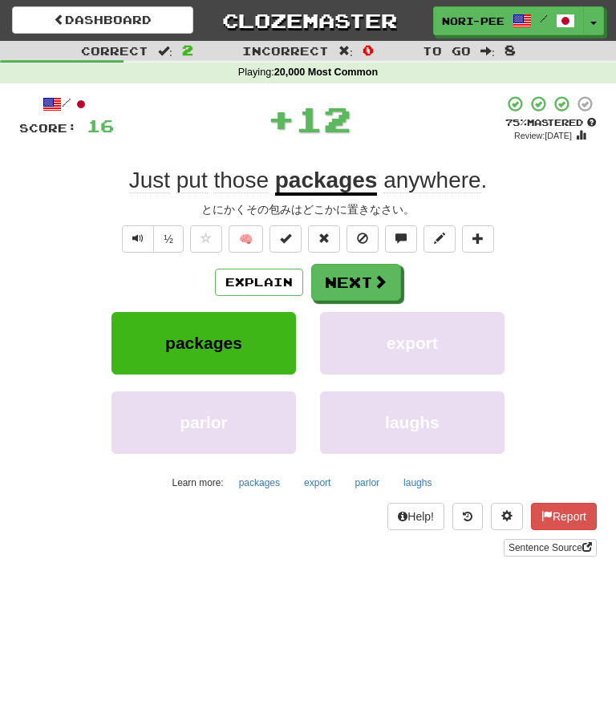
click at [370, 286] on button "Next" at bounding box center [356, 282] width 90 height 37
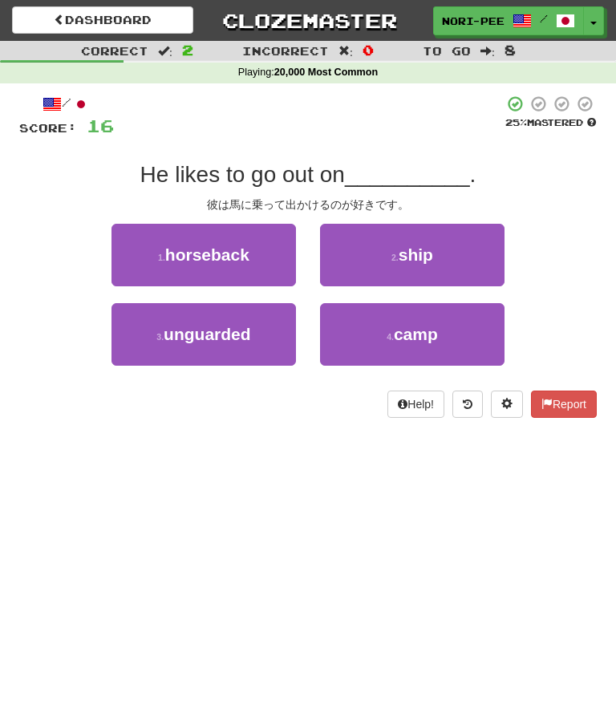
click at [152, 242] on button "1 . horseback" at bounding box center [204, 255] width 185 height 63
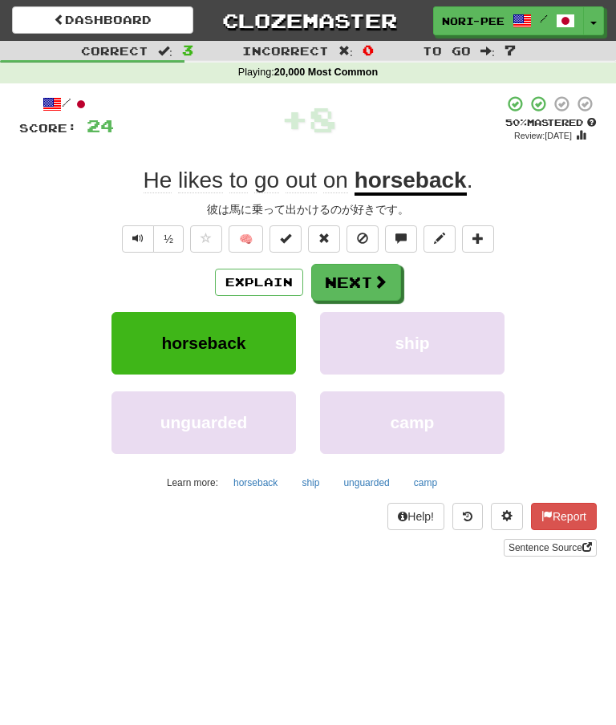
click at [366, 292] on button "Next" at bounding box center [356, 282] width 90 height 37
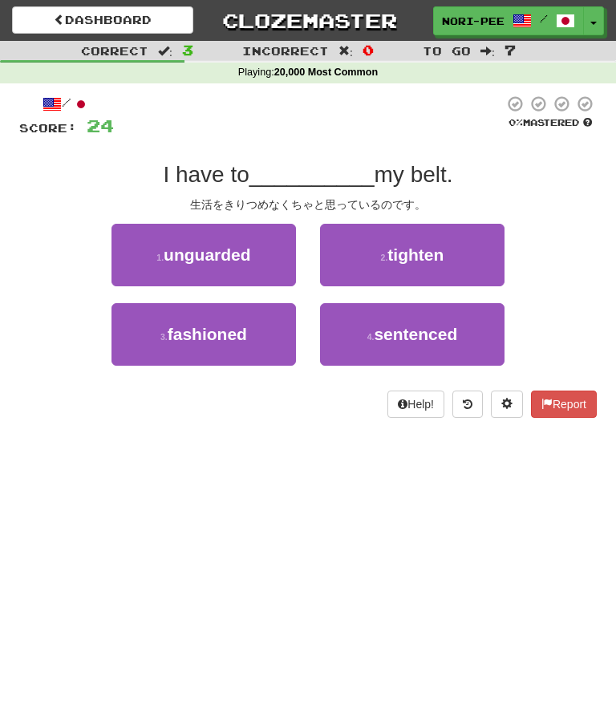
click at [428, 256] on span "tighten" at bounding box center [416, 255] width 56 height 18
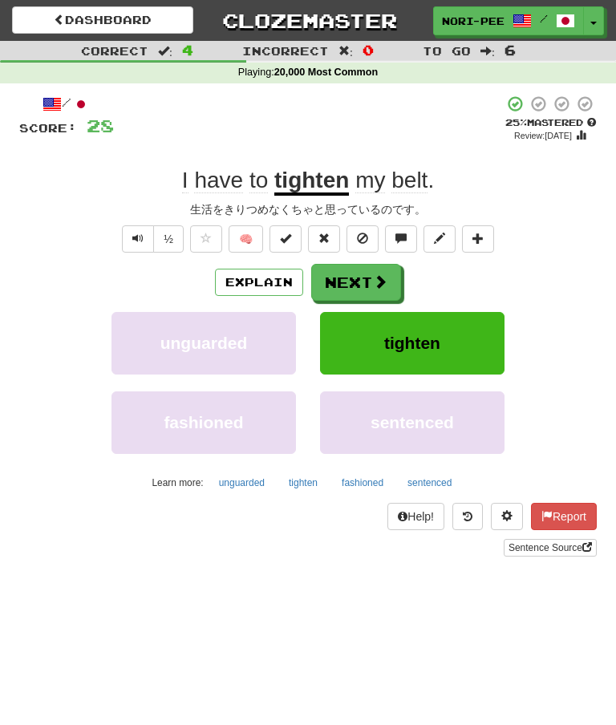
click at [257, 286] on button "Explain" at bounding box center [259, 282] width 88 height 27
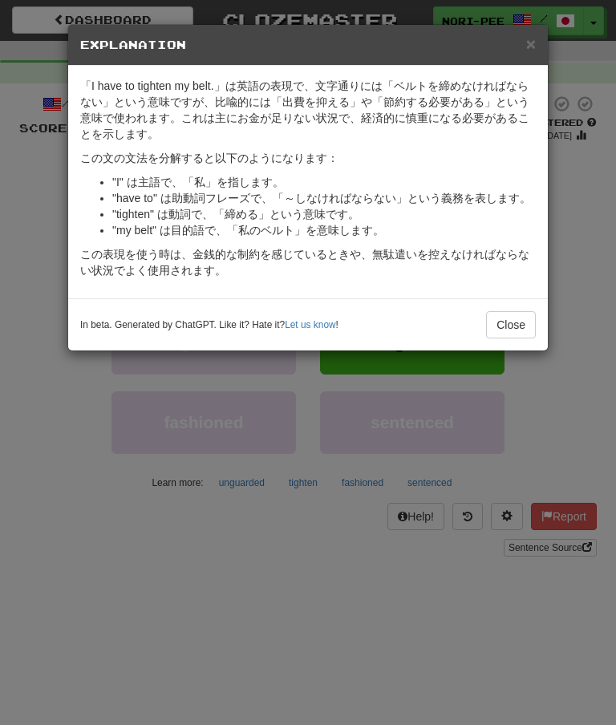
click at [525, 319] on button "Close" at bounding box center [511, 324] width 50 height 27
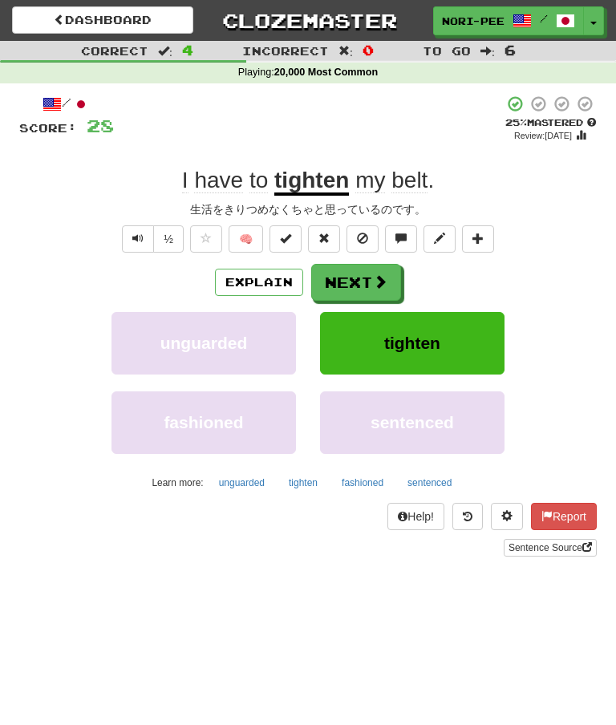
click at [375, 280] on span at bounding box center [380, 281] width 14 height 14
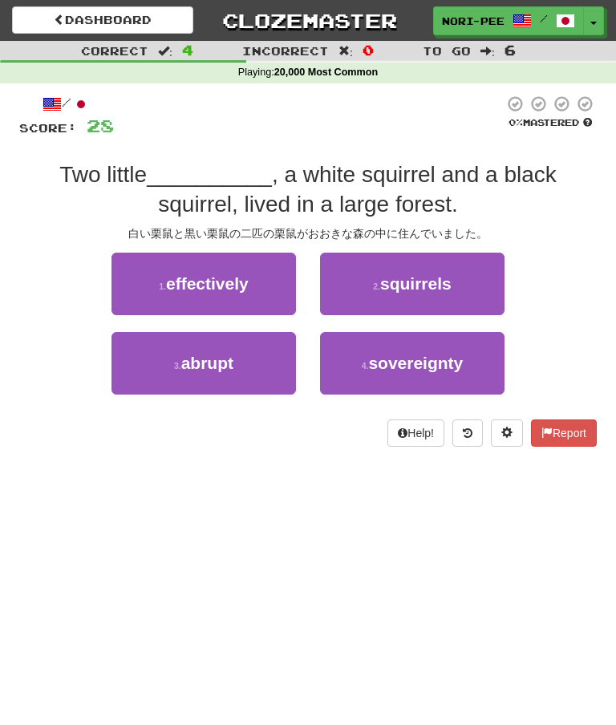
click at [414, 298] on button "2 . squirrels" at bounding box center [412, 284] width 185 height 63
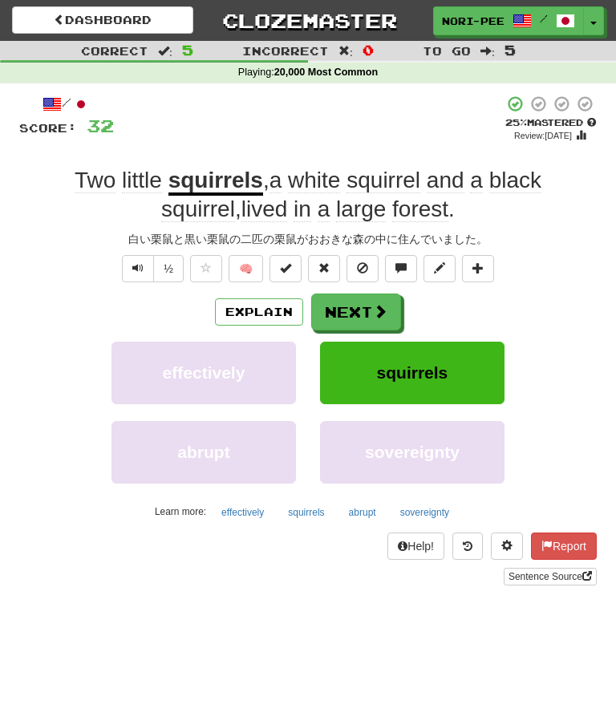
click at [361, 309] on button "Next" at bounding box center [356, 312] width 90 height 37
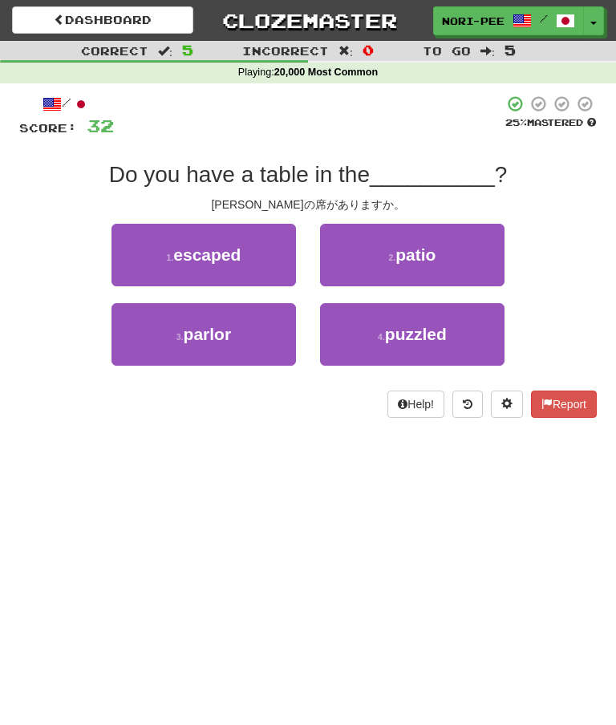
click at [405, 257] on span "patio" at bounding box center [416, 255] width 40 height 18
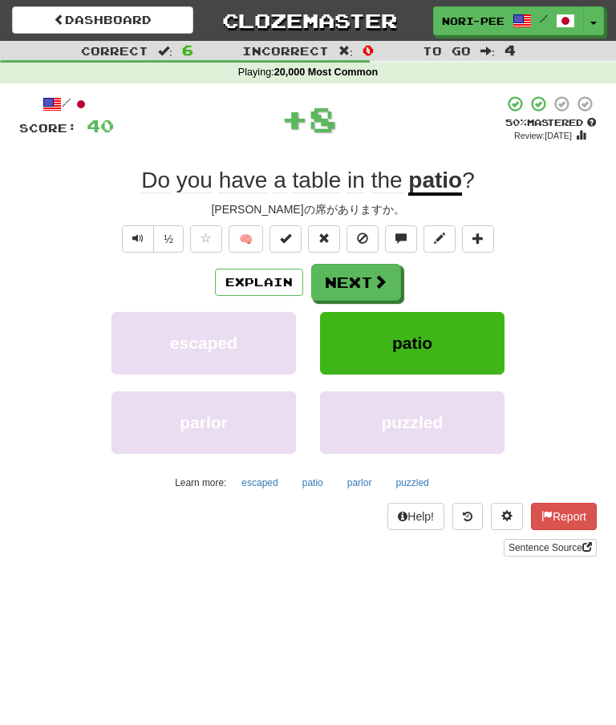
click at [371, 286] on button "Next" at bounding box center [356, 282] width 90 height 37
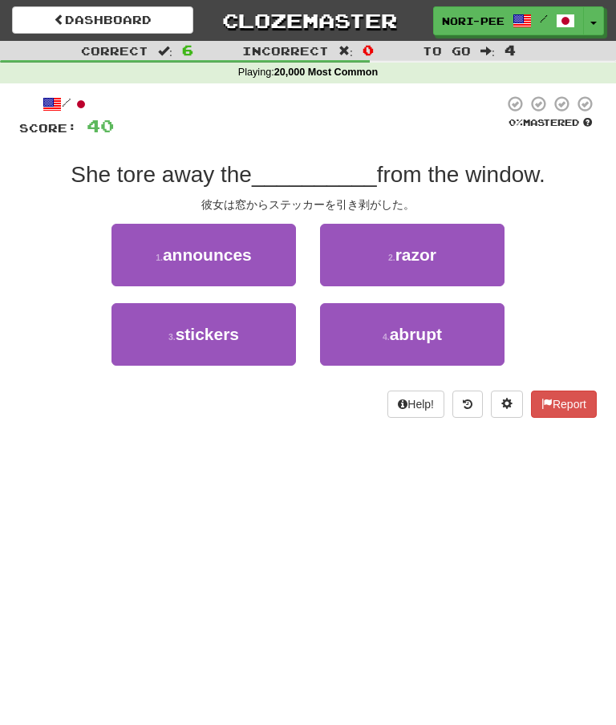
click at [213, 340] on span "stickers" at bounding box center [207, 334] width 63 height 18
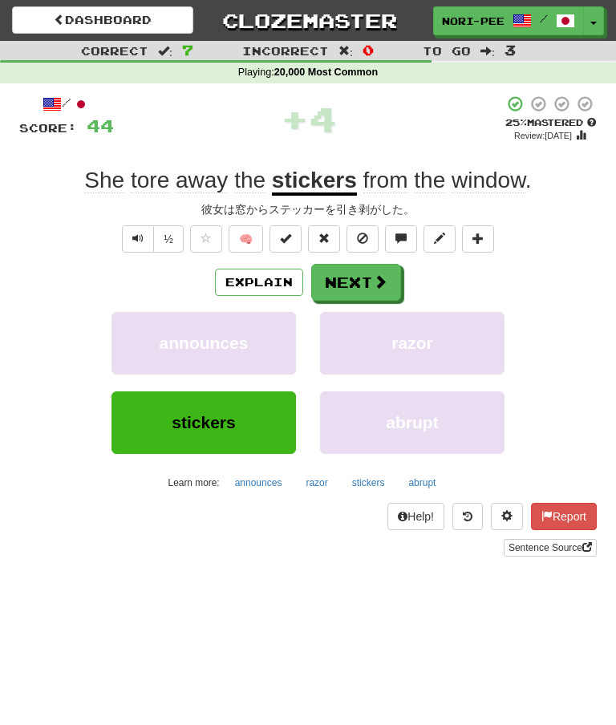
click at [366, 285] on button "Next" at bounding box center [356, 282] width 90 height 37
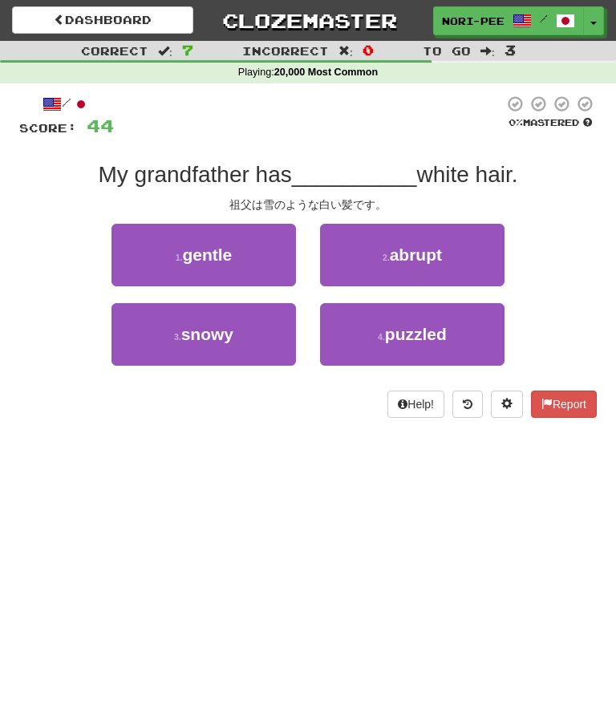
click at [286, 330] on button "3 . snowy" at bounding box center [204, 334] width 185 height 63
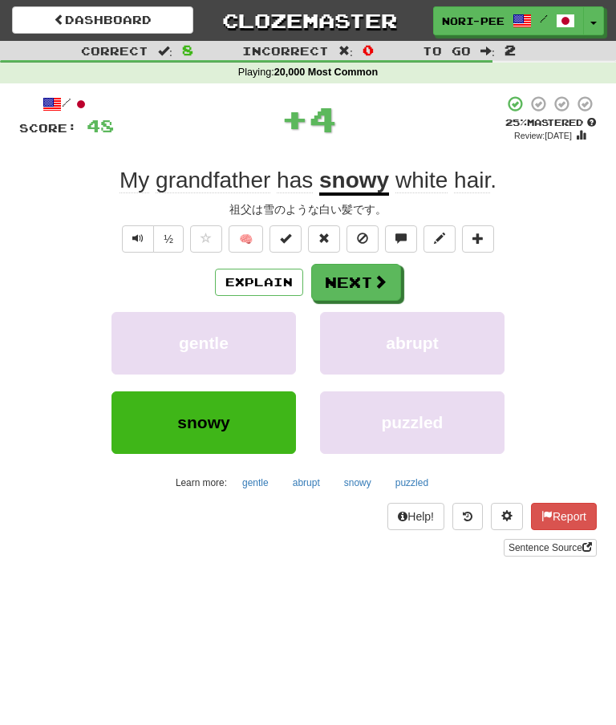
click at [361, 281] on button "Next" at bounding box center [356, 282] width 90 height 37
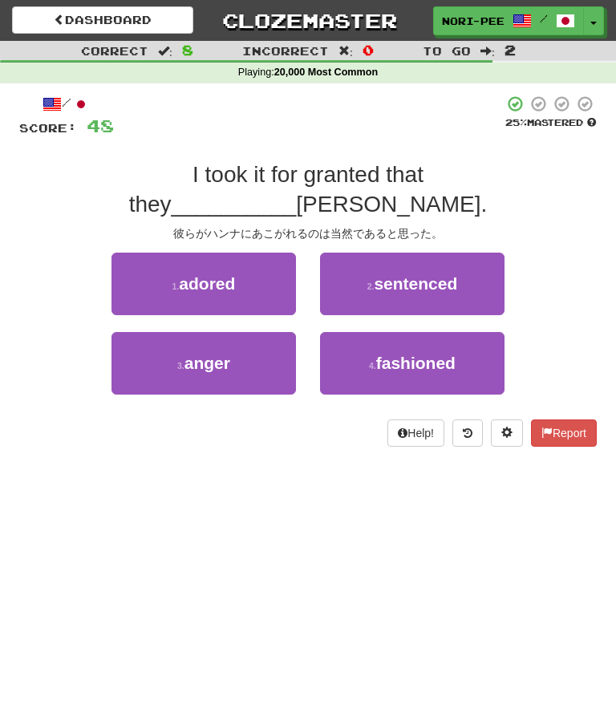
click at [184, 276] on button "1 . adored" at bounding box center [204, 284] width 185 height 63
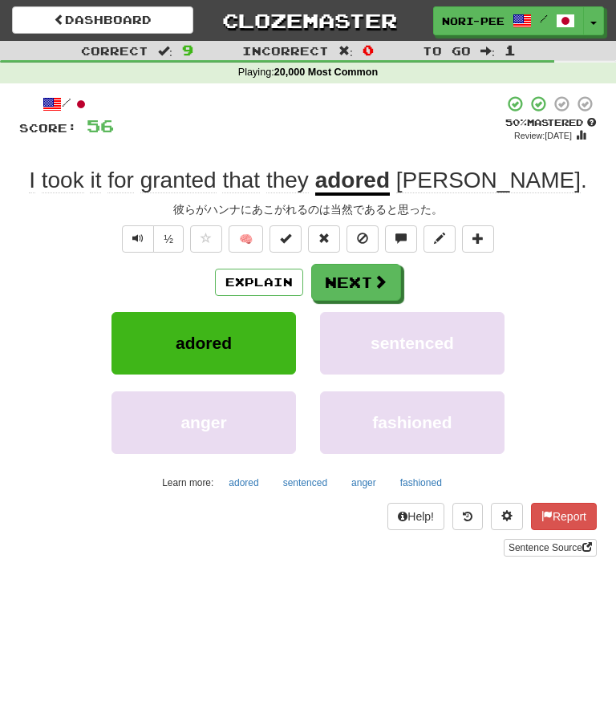
click at [363, 280] on button "Next" at bounding box center [356, 282] width 90 height 37
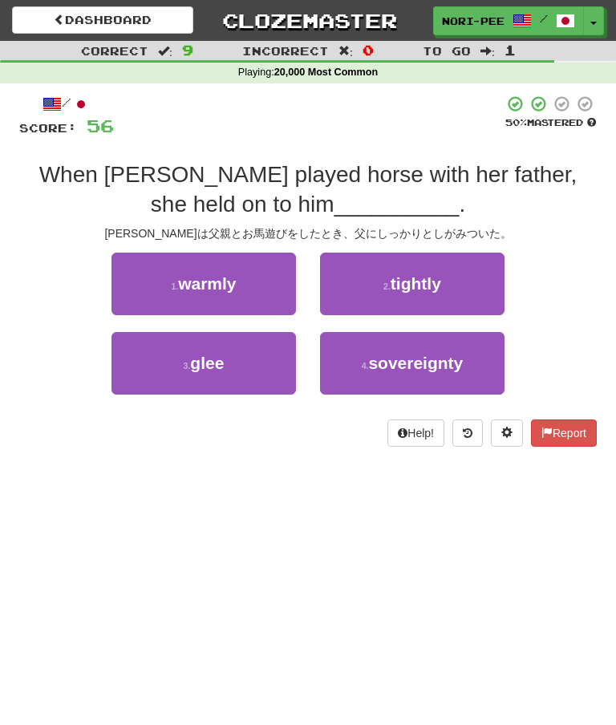
click at [394, 283] on span "tightly" at bounding box center [416, 283] width 51 height 18
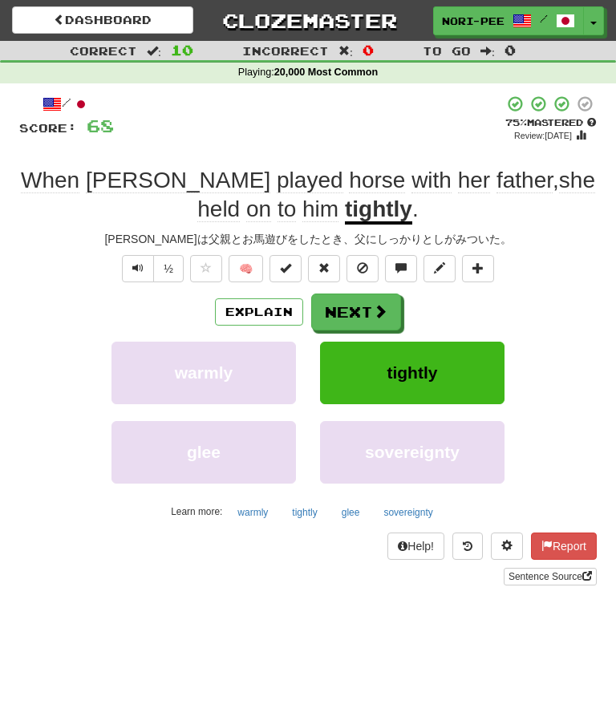
click at [349, 314] on button "Next" at bounding box center [356, 312] width 90 height 37
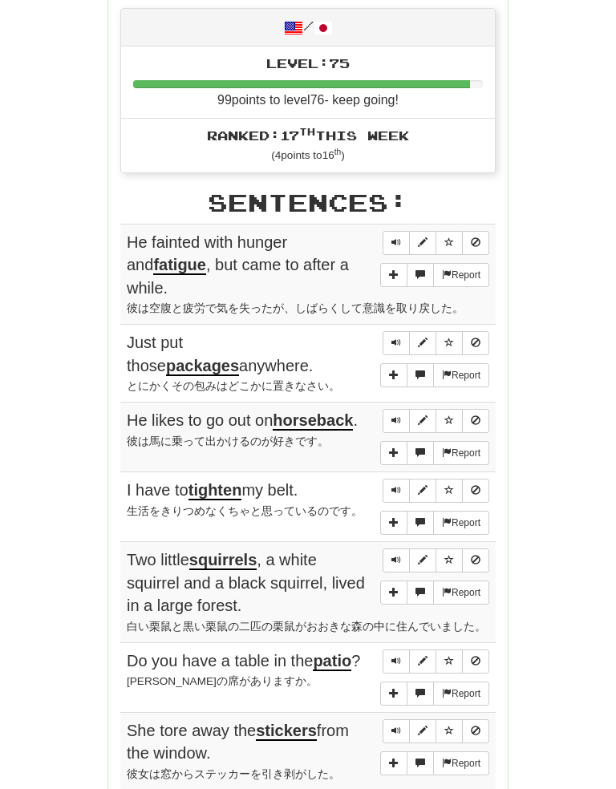
scroll to position [755, 0]
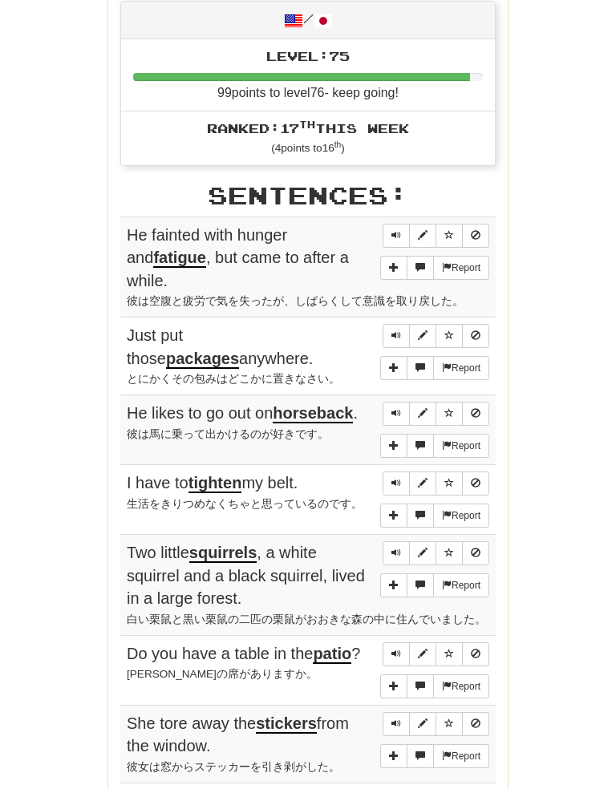
click at [400, 231] on span "Sentence controls" at bounding box center [397, 236] width 10 height 10
click at [574, 220] on div "Round Results Stats: Score: + 68 Time: 0 : 58 New: 5 Review: 5 Correct: 10 Inco…" at bounding box center [308, 271] width 578 height 1659
click at [394, 224] on button "Sentence controls" at bounding box center [396, 236] width 27 height 24
click at [398, 331] on span "Sentence controls" at bounding box center [397, 336] width 10 height 10
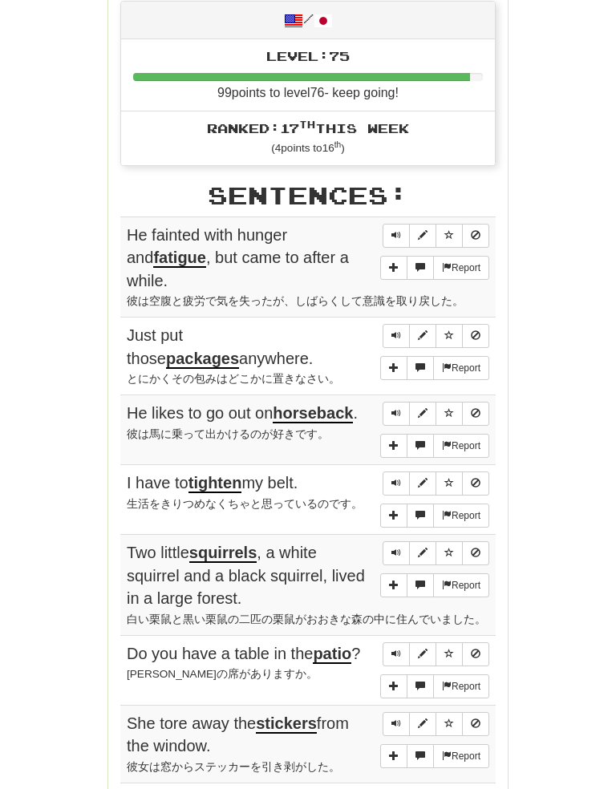
click at [560, 307] on div "Round Results Stats: Score: + 68 Time: 0 : 58 New: 5 Review: 5 Correct: 10 Inco…" at bounding box center [308, 271] width 578 height 1659
click at [396, 331] on span "Sentence controls" at bounding box center [397, 336] width 10 height 10
click at [402, 402] on button "Sentence controls" at bounding box center [396, 414] width 27 height 24
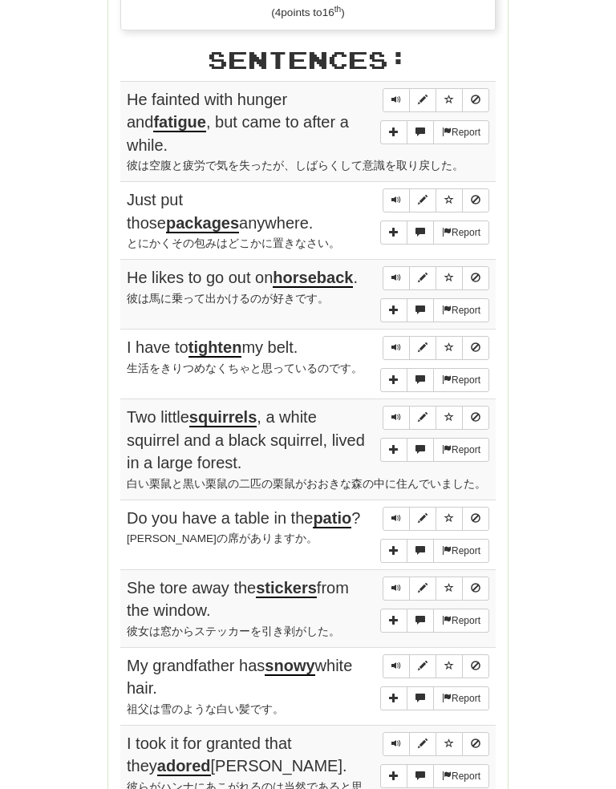
scroll to position [892, 0]
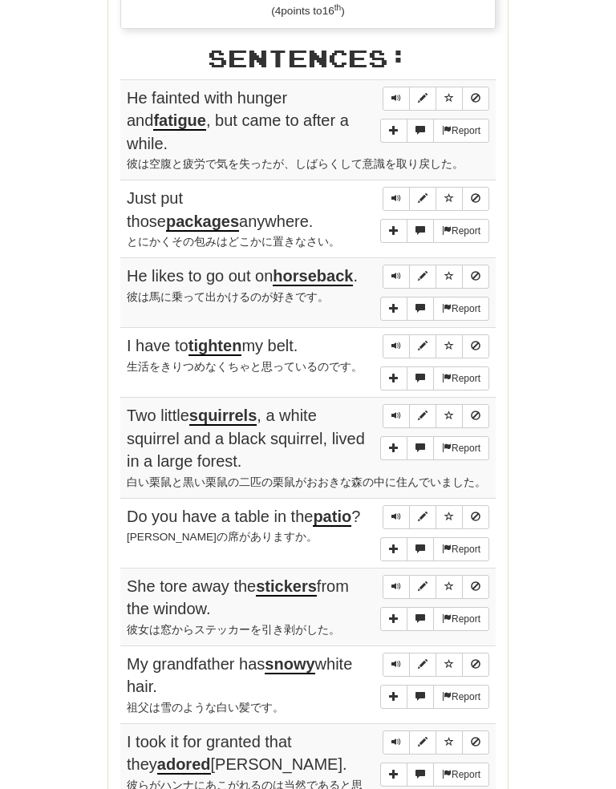
click at [400, 342] on span "Sentence controls" at bounding box center [397, 347] width 10 height 10
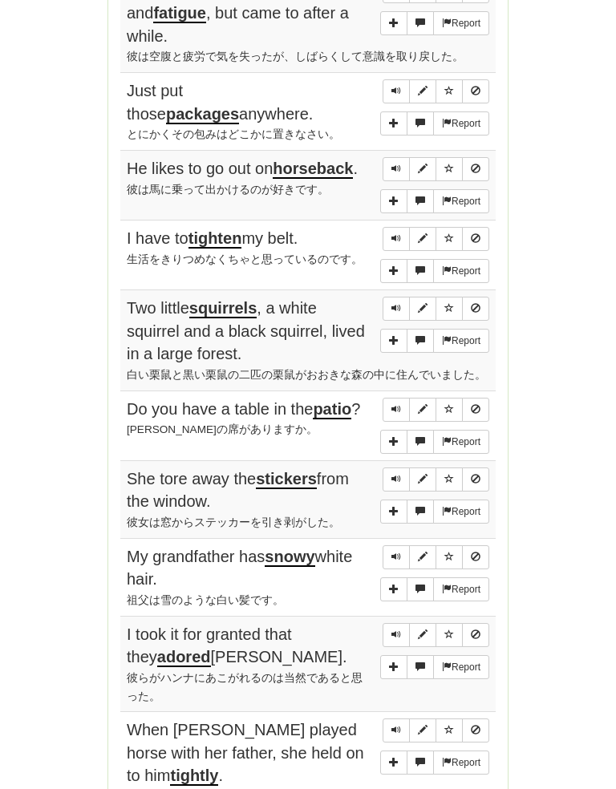
scroll to position [1000, 0]
click at [405, 297] on button "Sentence controls" at bounding box center [396, 309] width 27 height 24
click at [543, 254] on div "Round Results Stats: Score: + 68 Time: 0 : 58 New: 5 Review: 5 Correct: 10 Inco…" at bounding box center [308, 27] width 578 height 1659
click at [399, 303] on span "Sentence controls" at bounding box center [397, 308] width 10 height 10
click at [403, 398] on button "Sentence controls" at bounding box center [396, 410] width 27 height 24
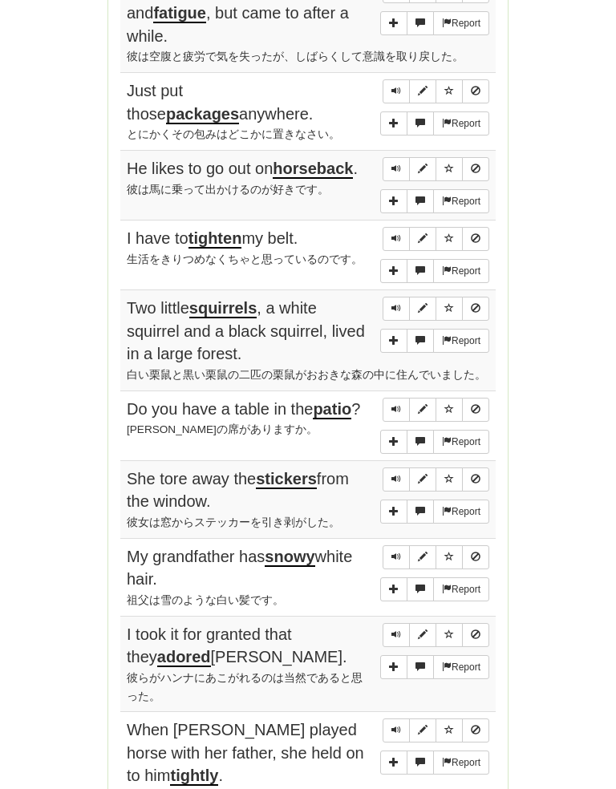
click at [397, 474] on span "Sentence controls" at bounding box center [397, 479] width 10 height 10
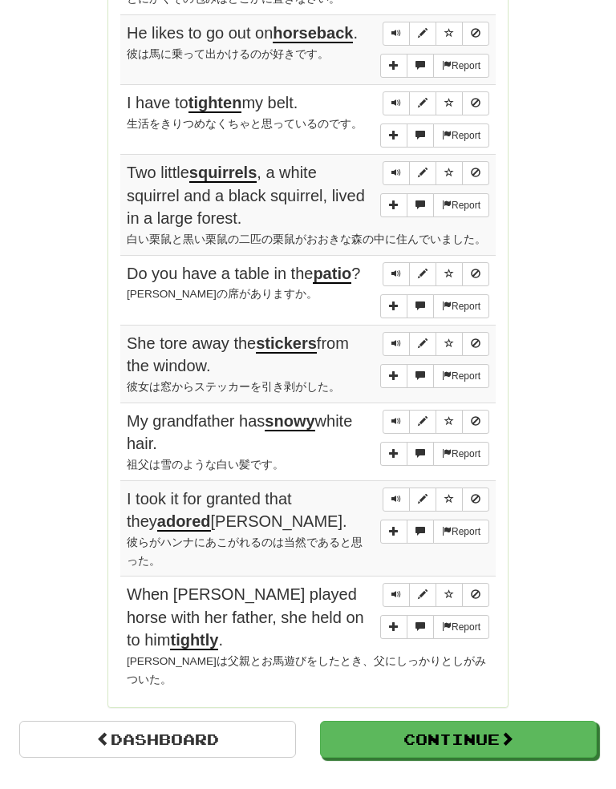
scroll to position [1136, 0]
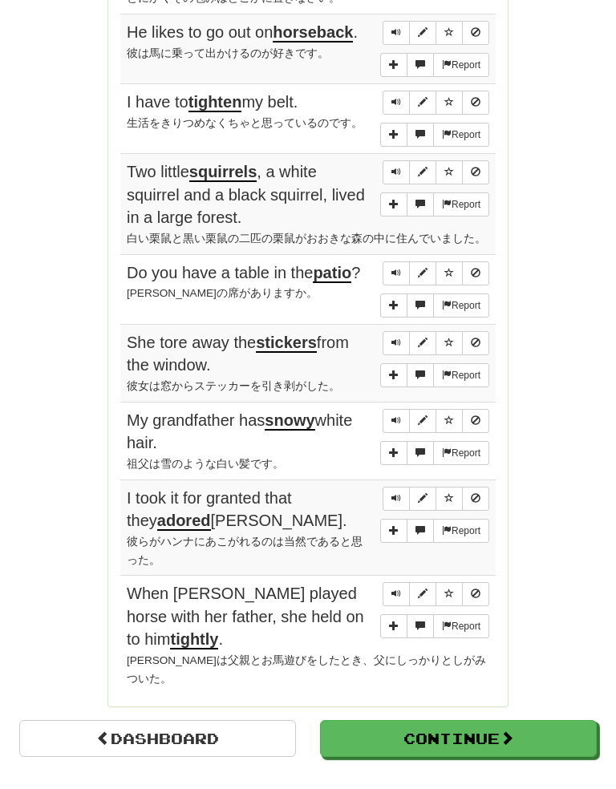
click at [393, 416] on span "Sentence controls" at bounding box center [397, 421] width 10 height 10
click at [396, 487] on button "Sentence controls" at bounding box center [396, 499] width 27 height 24
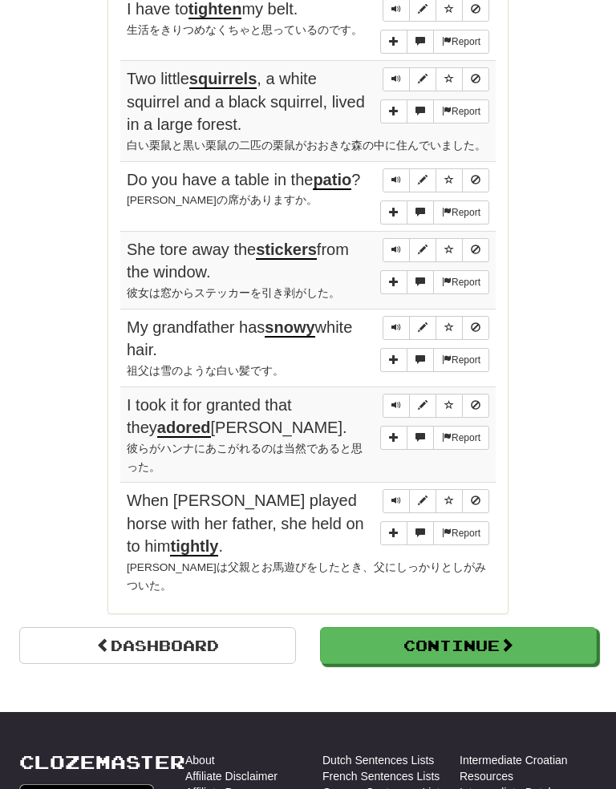
scroll to position [1232, 0]
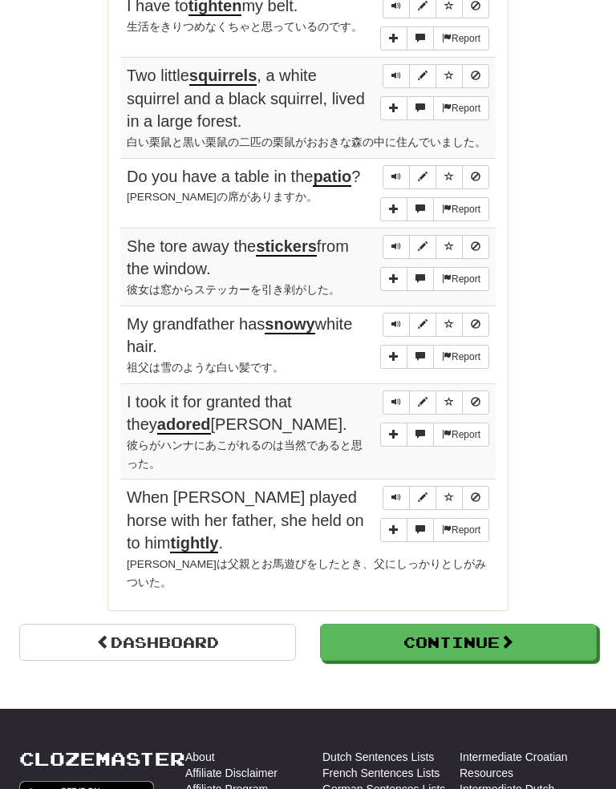
click at [399, 493] on span "Sentence controls" at bounding box center [397, 498] width 10 height 10
